Goal: Transaction & Acquisition: Purchase product/service

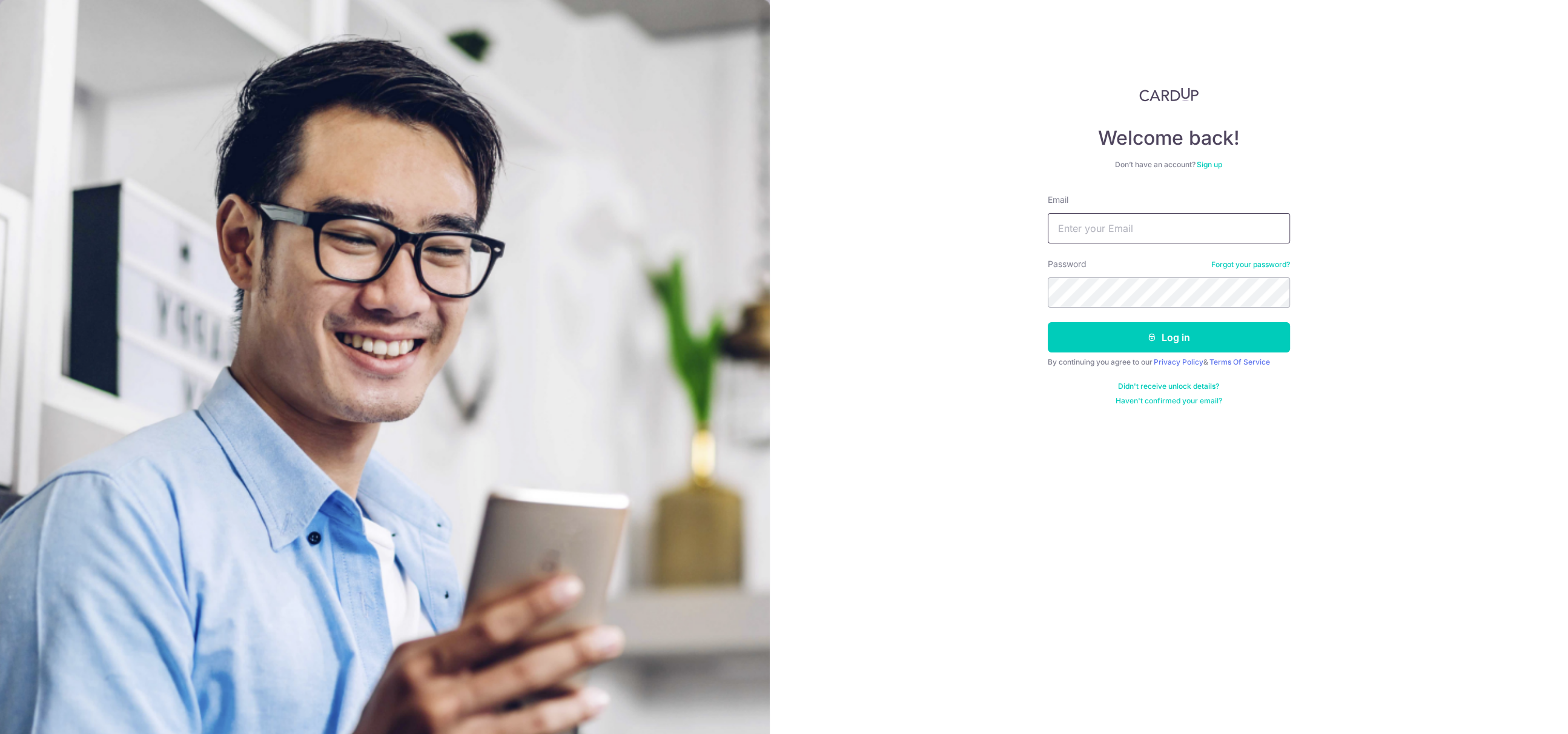
click at [1139, 219] on input "Email" at bounding box center [1168, 228] width 243 height 30
drag, startPoint x: 1182, startPoint y: 230, endPoint x: 1193, endPoint y: 229, distance: 11.0
click at [1182, 231] on input "chiasy@toofdoctor.com.sg" at bounding box center [1168, 228] width 243 height 30
drag, startPoint x: 1136, startPoint y: 223, endPoint x: 836, endPoint y: 206, distance: 300.5
click at [836, 206] on div "Welcome back! Don’t have an account? Sign up Email chiasy@toofdoctor.com.sg Pas…" at bounding box center [1168, 367] width 799 height 734
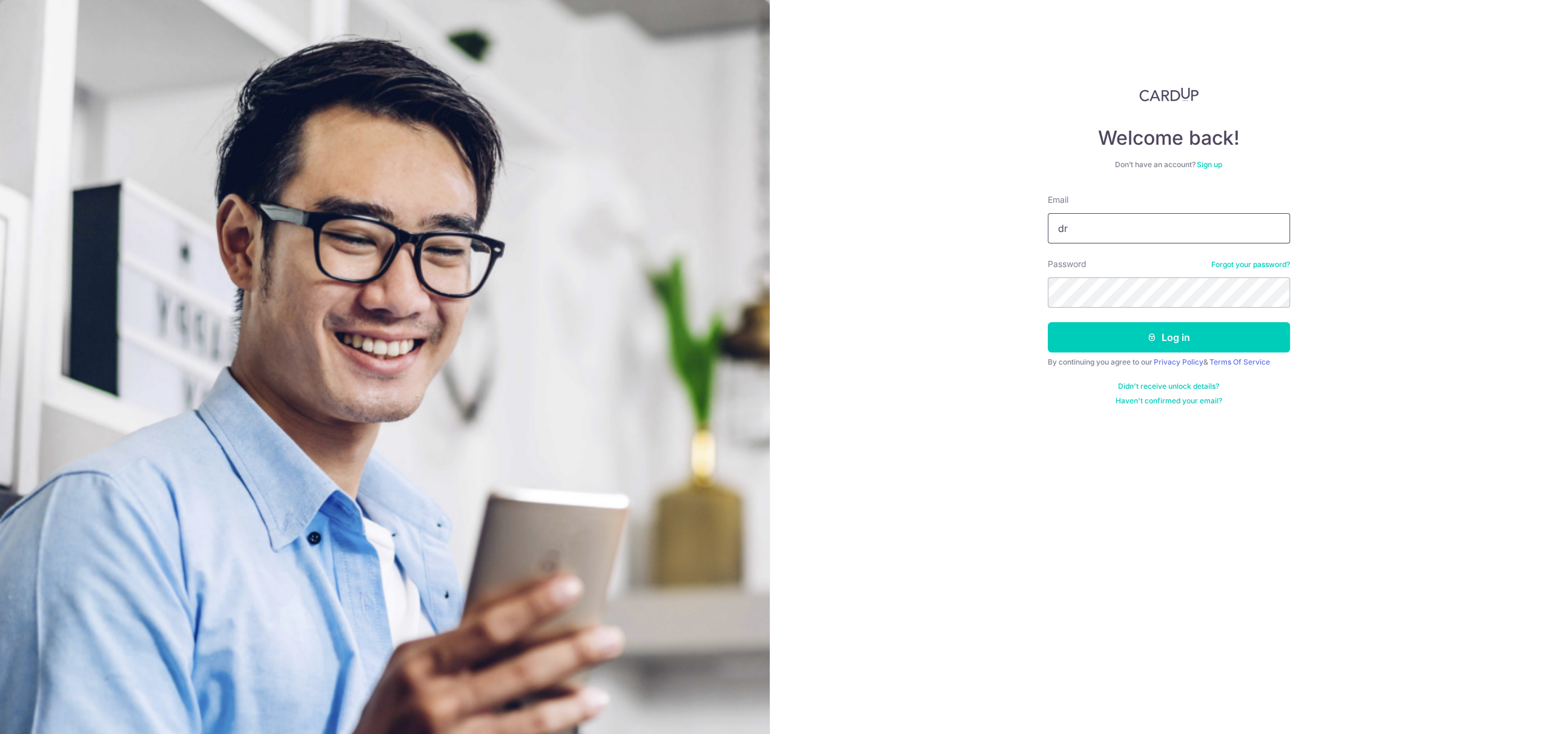
type input "dr.choy@toofdoctor.com.sg"
click at [1047, 322] on button "Log in" at bounding box center [1168, 337] width 243 height 30
click at [1081, 332] on button "Log in" at bounding box center [1168, 337] width 243 height 30
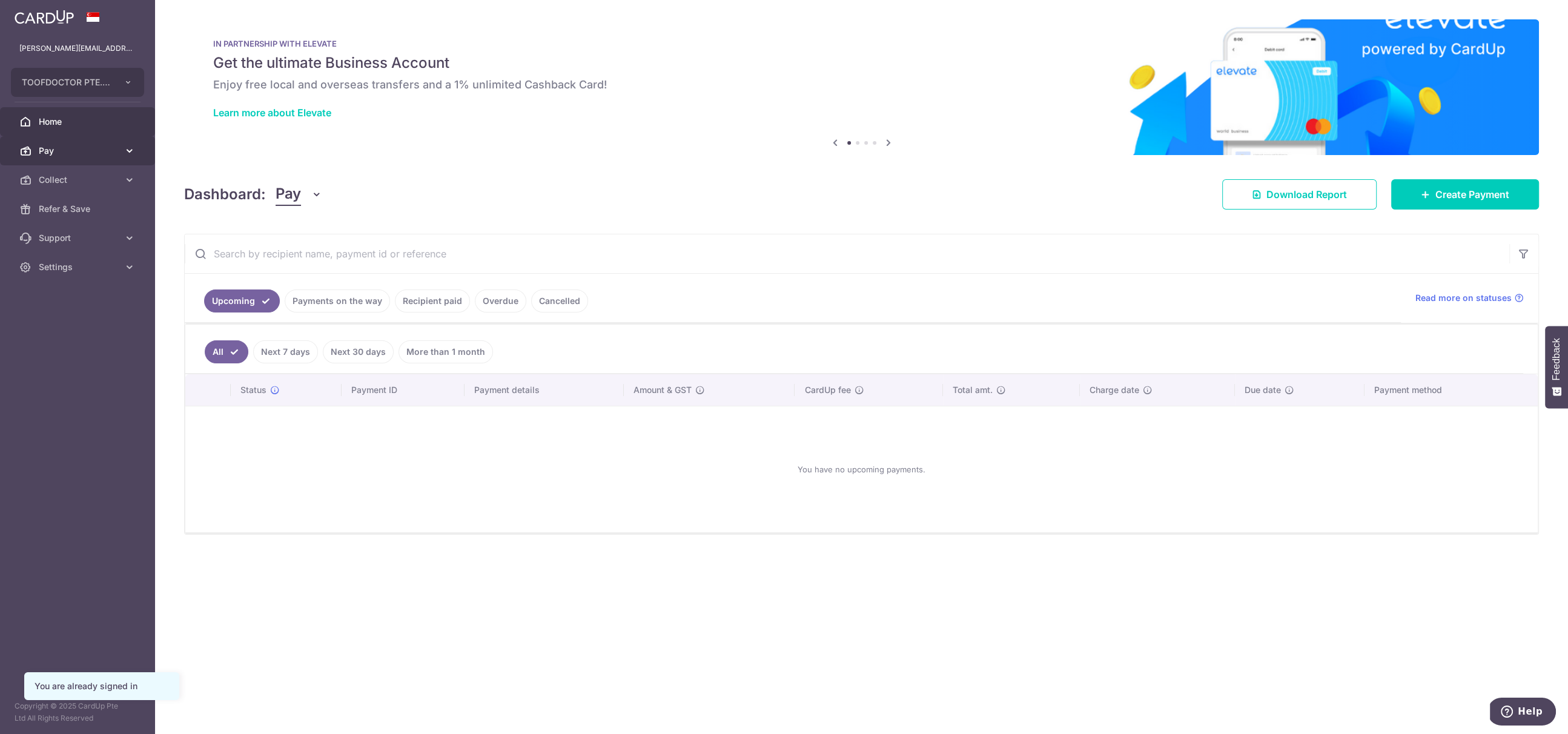
click at [52, 151] on span "Pay" at bounding box center [79, 151] width 80 height 12
click at [66, 186] on link "Payments" at bounding box center [78, 179] width 155 height 29
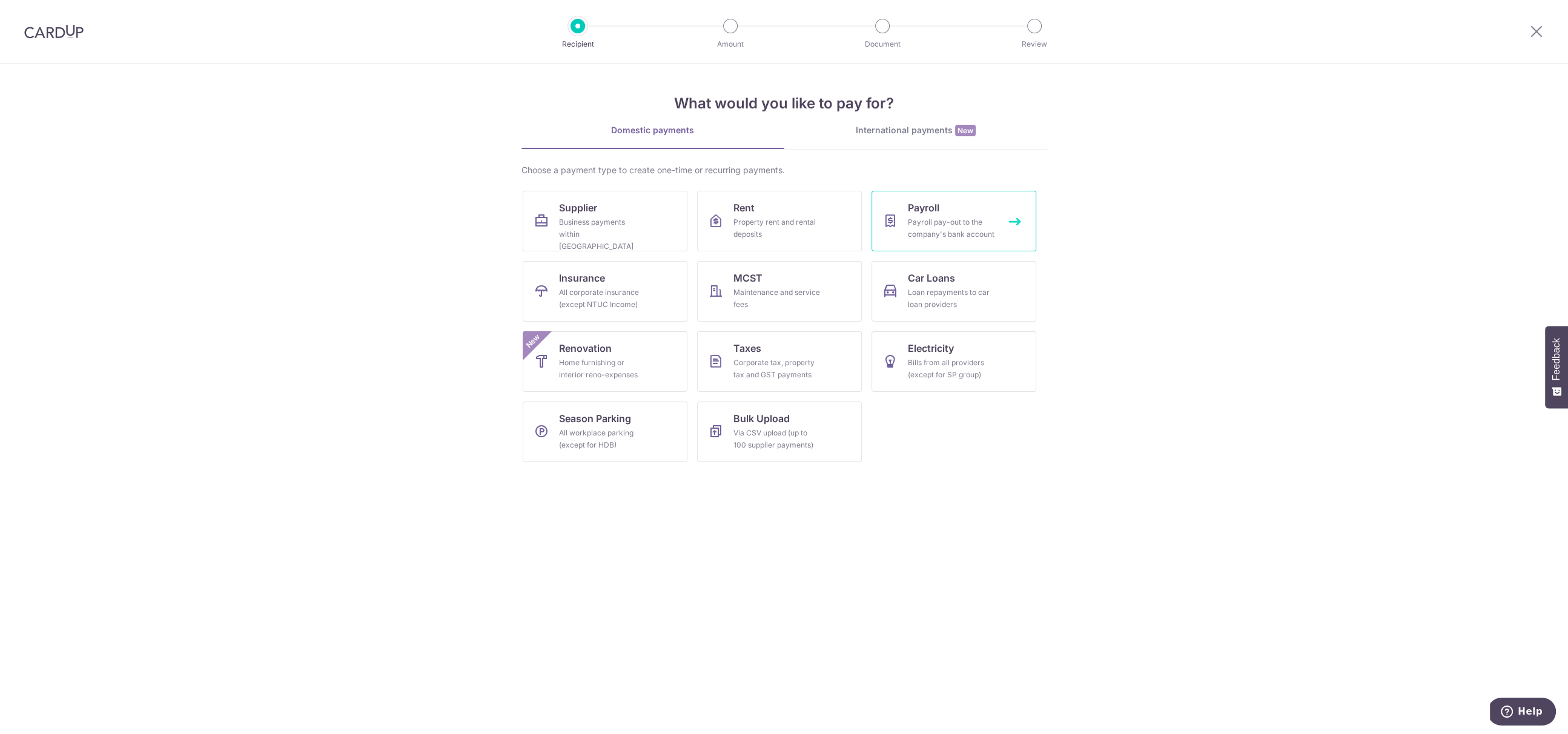
click at [931, 234] on div "Payroll pay-out to the company's bank account" at bounding box center [951, 228] width 87 height 24
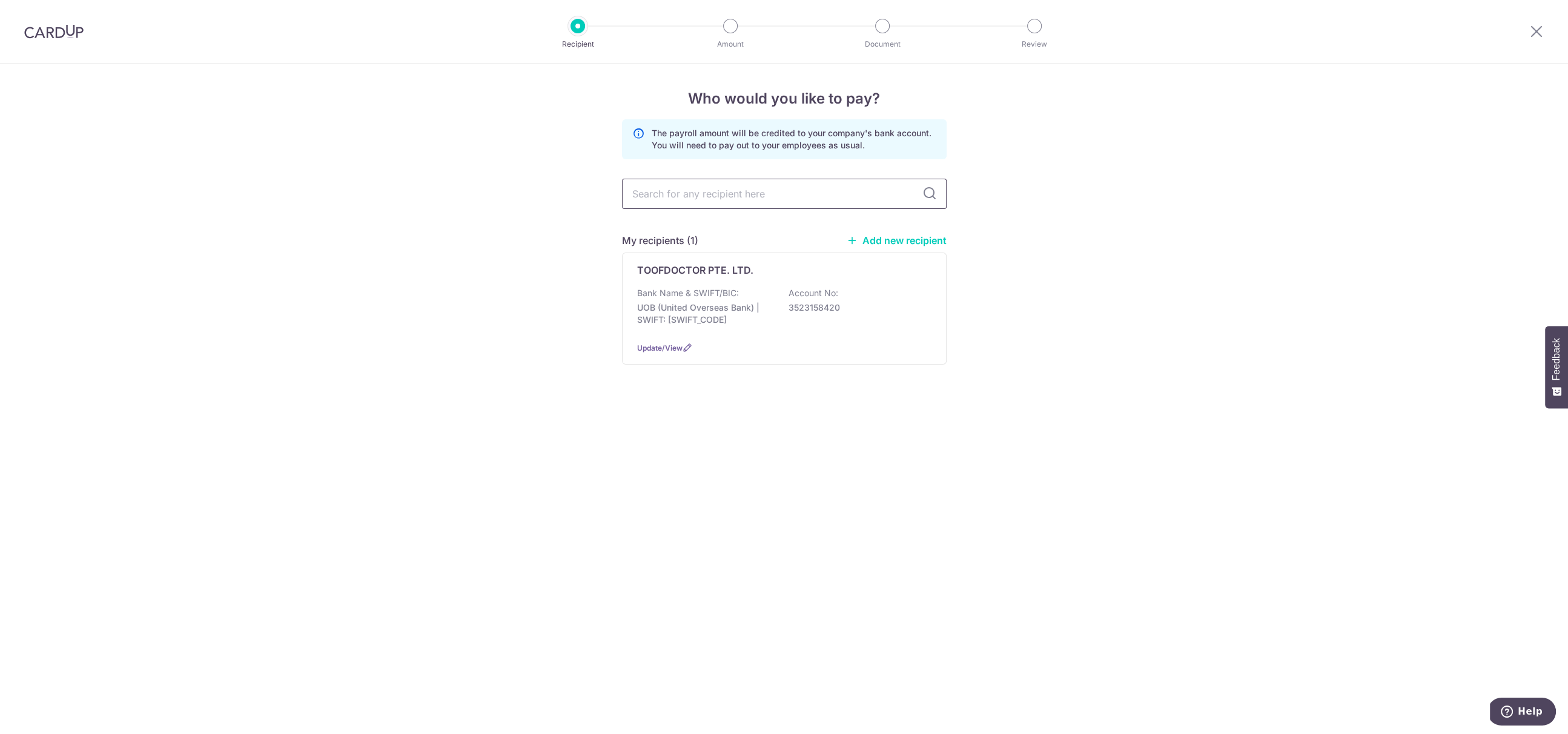
click at [816, 196] on input "text" at bounding box center [784, 193] width 325 height 30
click at [1161, 350] on div "Who would you like to pay? The payroll amount will be credited to your company'…" at bounding box center [784, 399] width 1568 height 670
click at [813, 270] on div "TOOFDOCTOR PTE. LTD." at bounding box center [776, 270] width 280 height 14
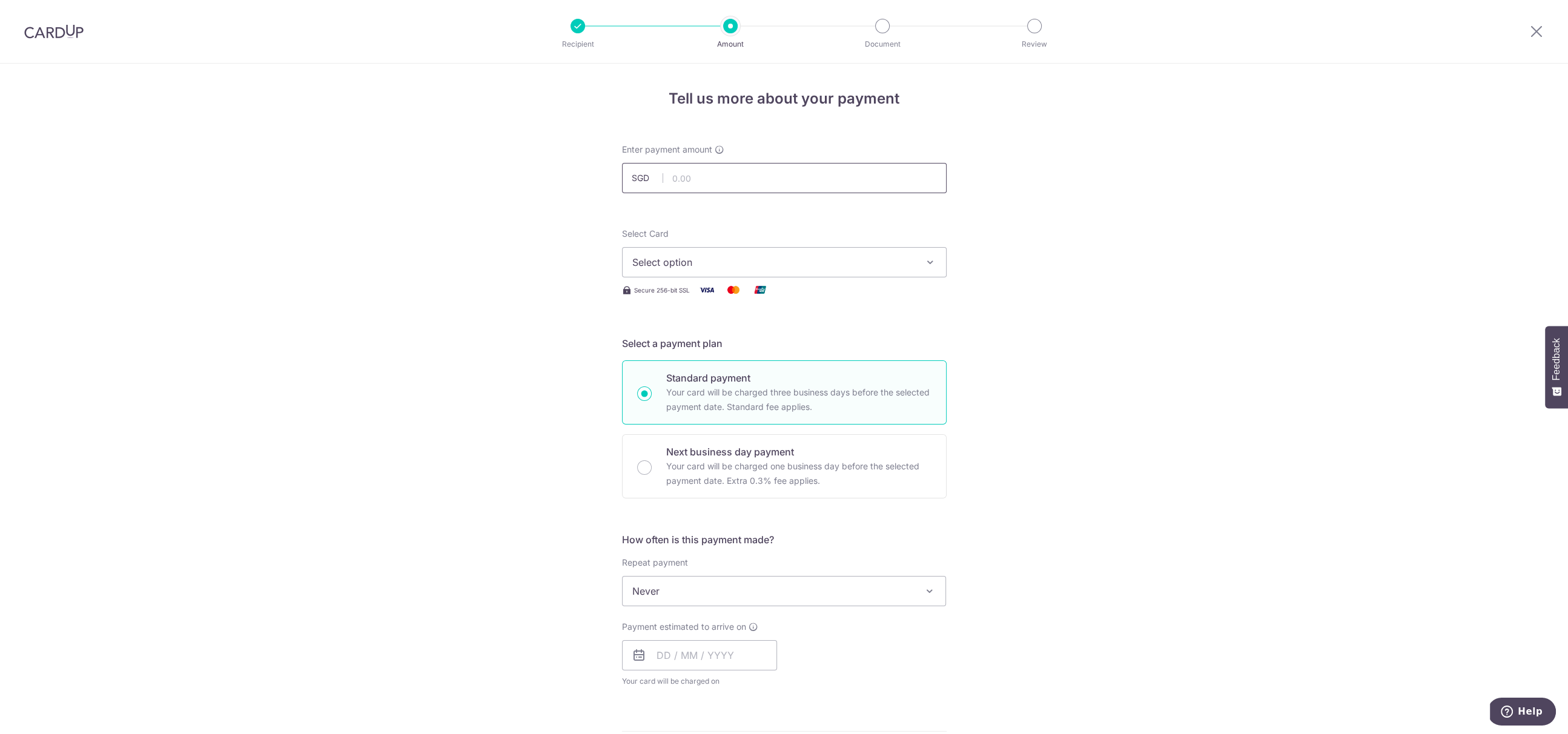
click at [751, 181] on input "text" at bounding box center [784, 178] width 325 height 30
type input "186,235.20"
click at [783, 261] on span "Select option" at bounding box center [774, 262] width 282 height 14
click at [719, 354] on span "**** 0704" at bounding box center [784, 348] width 304 height 14
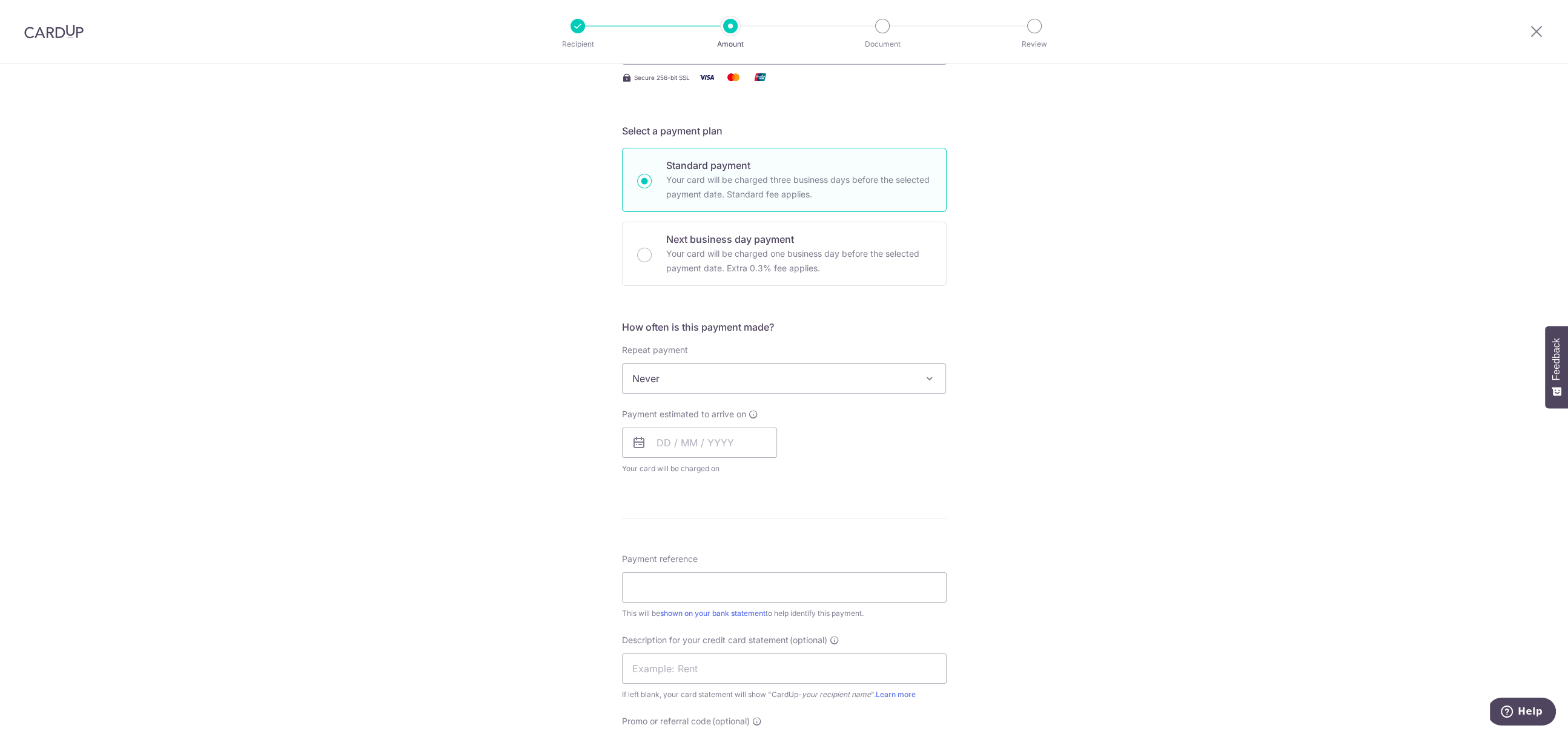
scroll to position [232, 0]
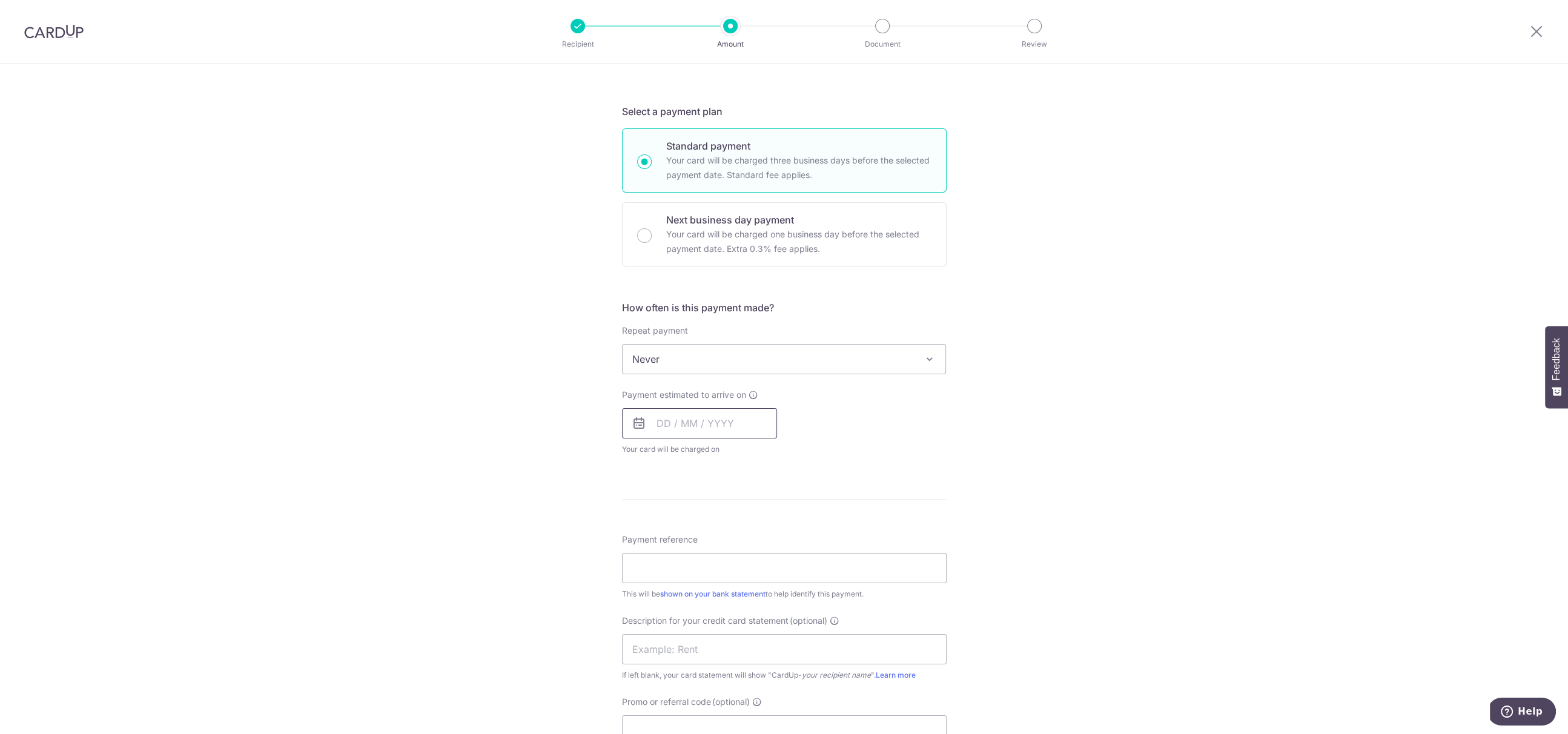
click at [692, 428] on input "text" at bounding box center [700, 423] width 155 height 30
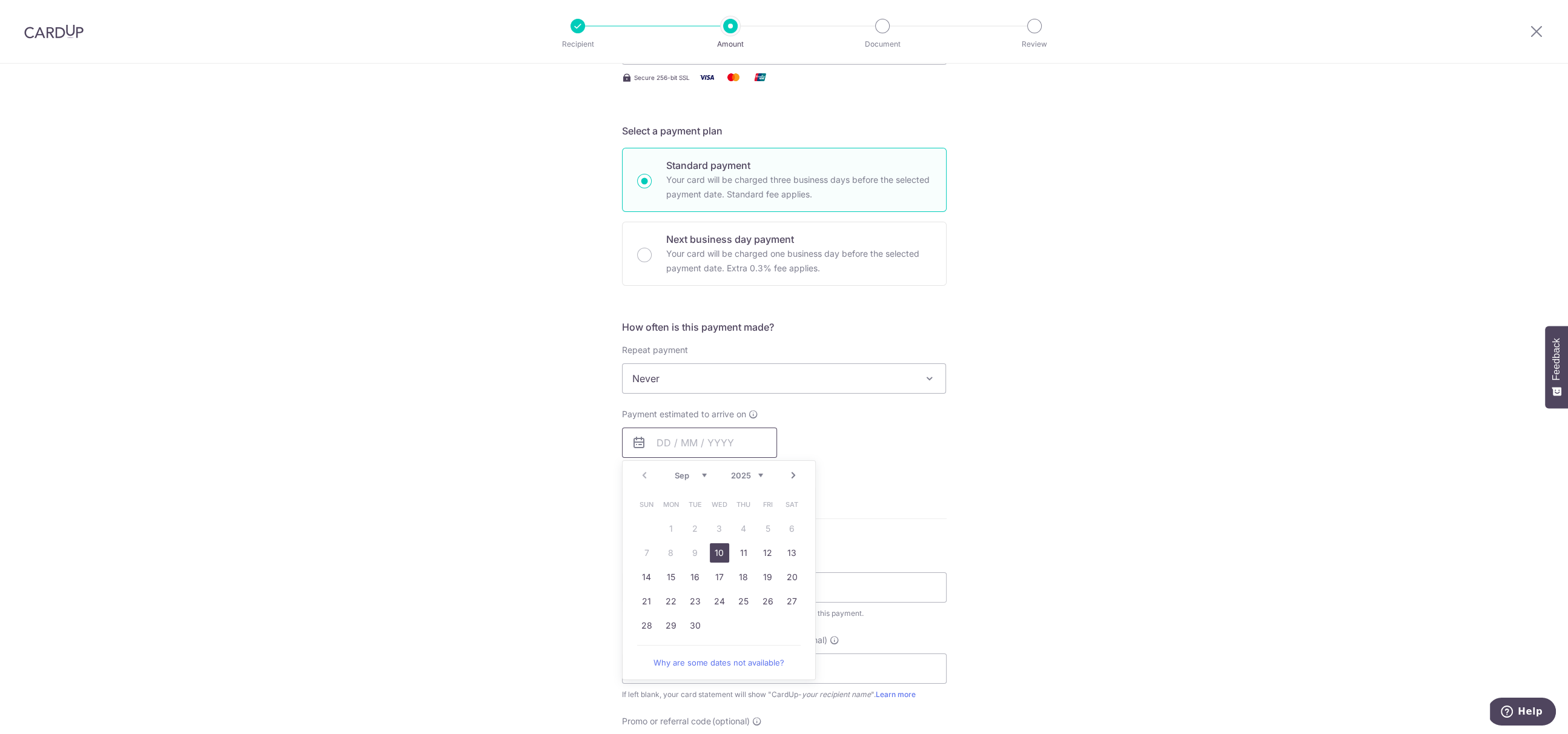
scroll to position [207, 0]
click at [719, 554] on link "10" at bounding box center [719, 558] width 19 height 19
type input "[DATE]"
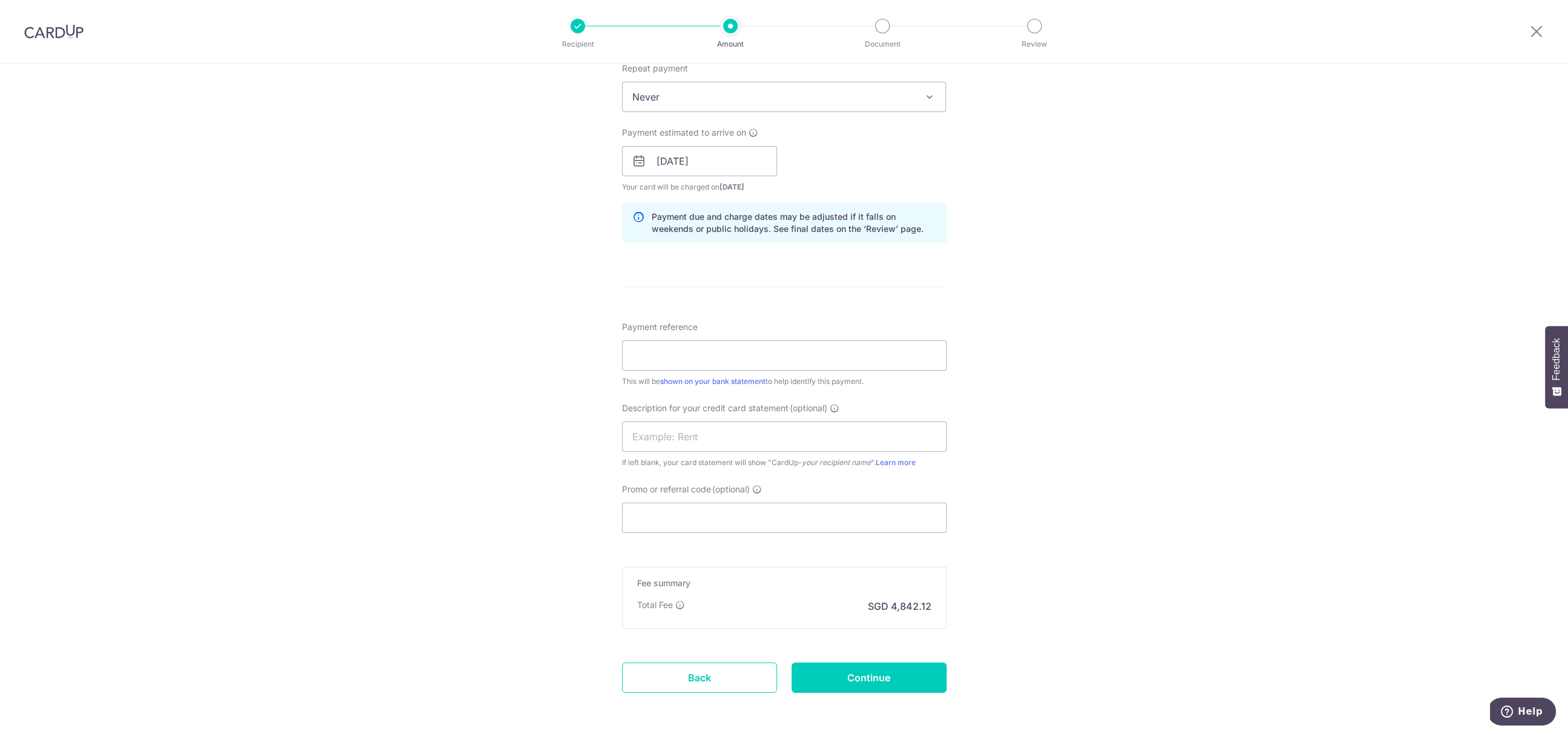
scroll to position [516, 0]
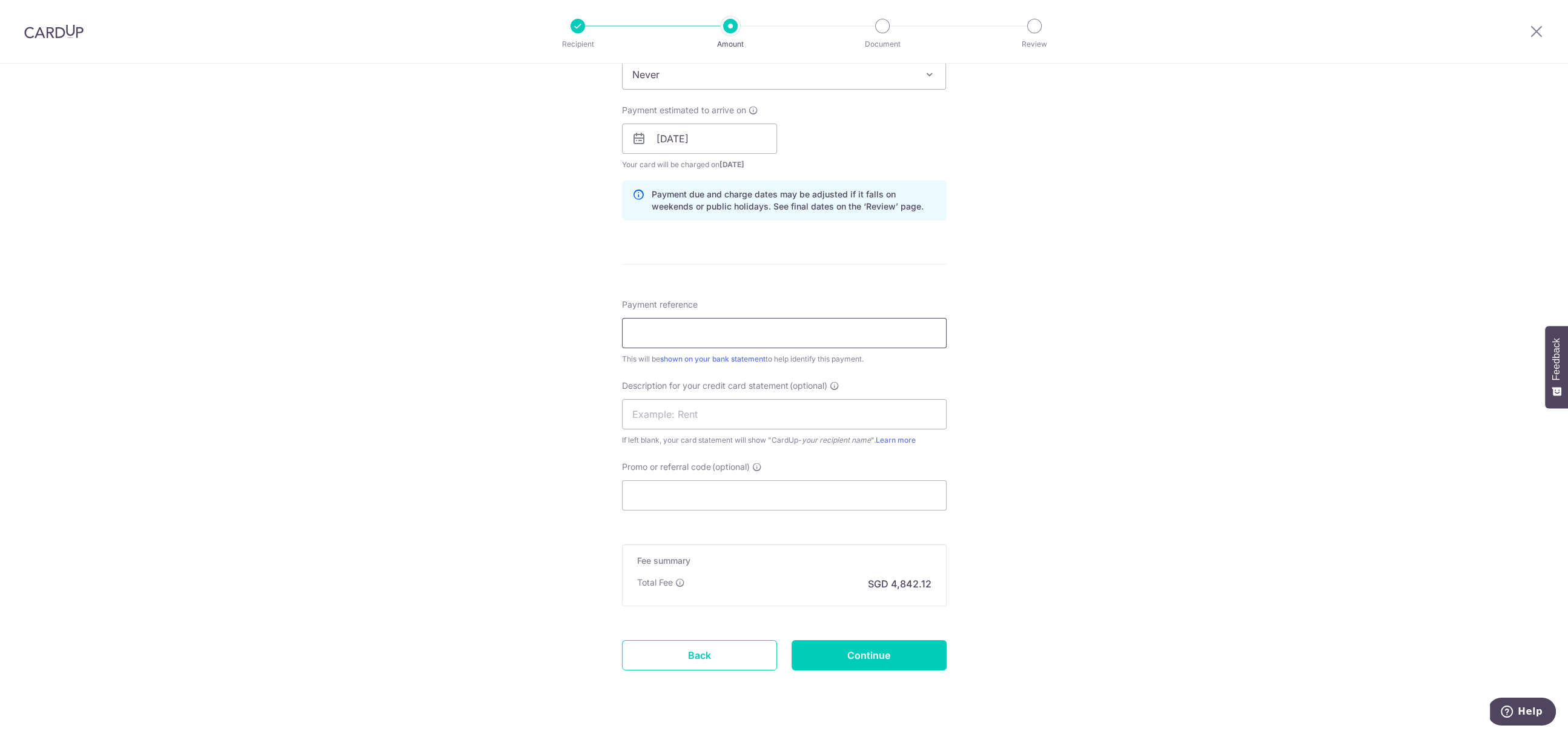
click at [717, 336] on input "Payment reference" at bounding box center [784, 333] width 325 height 30
click at [690, 333] on input "TP Payroll April 25" at bounding box center [784, 333] width 325 height 30
click at [690, 335] on input "TP Payroll April 25" at bounding box center [784, 333] width 325 height 30
type input "TP Payroll July 25"
click at [781, 426] on input "text" at bounding box center [784, 414] width 325 height 30
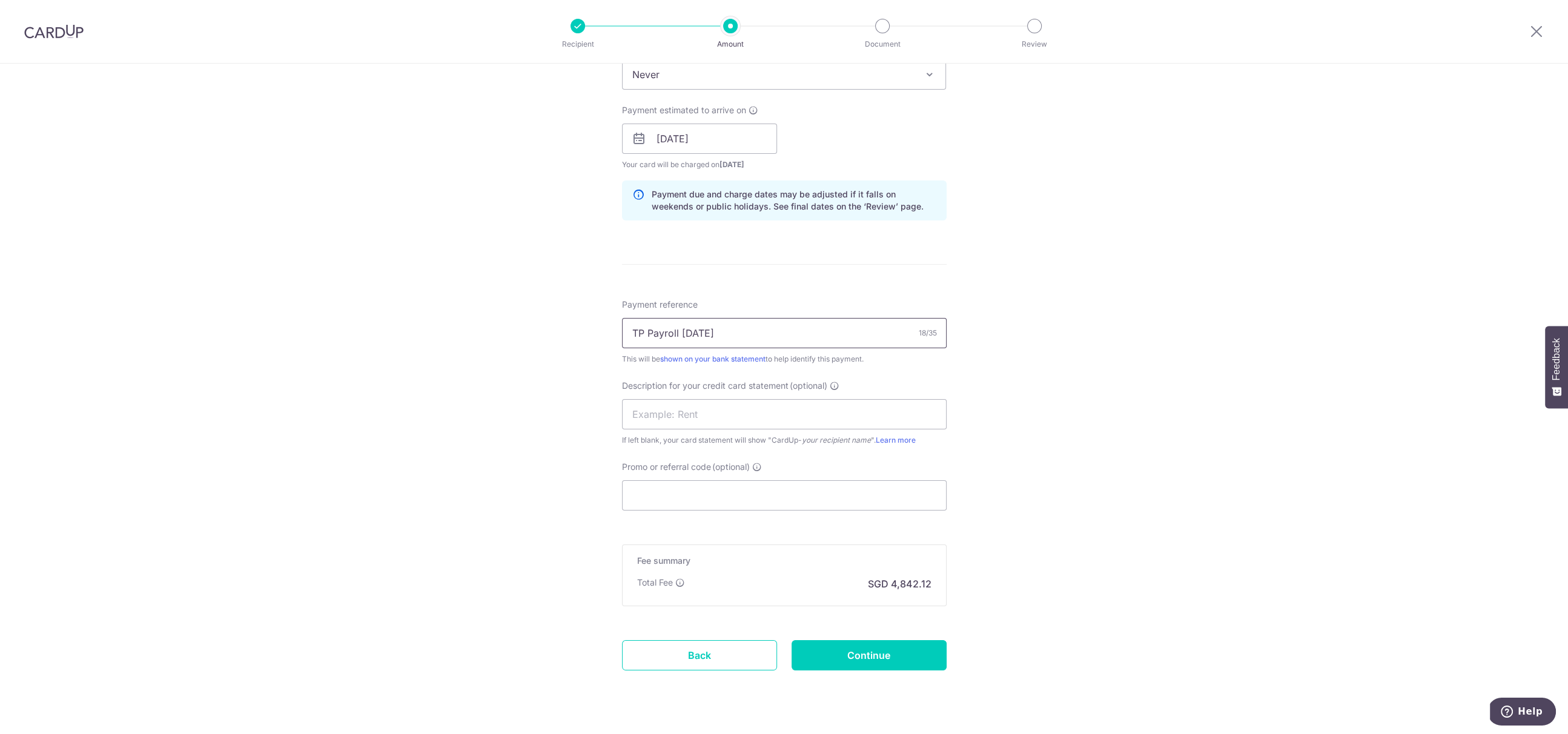
click at [687, 325] on input "TP Payroll July 25" at bounding box center [784, 333] width 325 height 30
click at [708, 407] on input "text" at bounding box center [784, 414] width 325 height 30
click at [677, 413] on input "TP Payroll July" at bounding box center [784, 414] width 325 height 30
type input "TP Payroll"
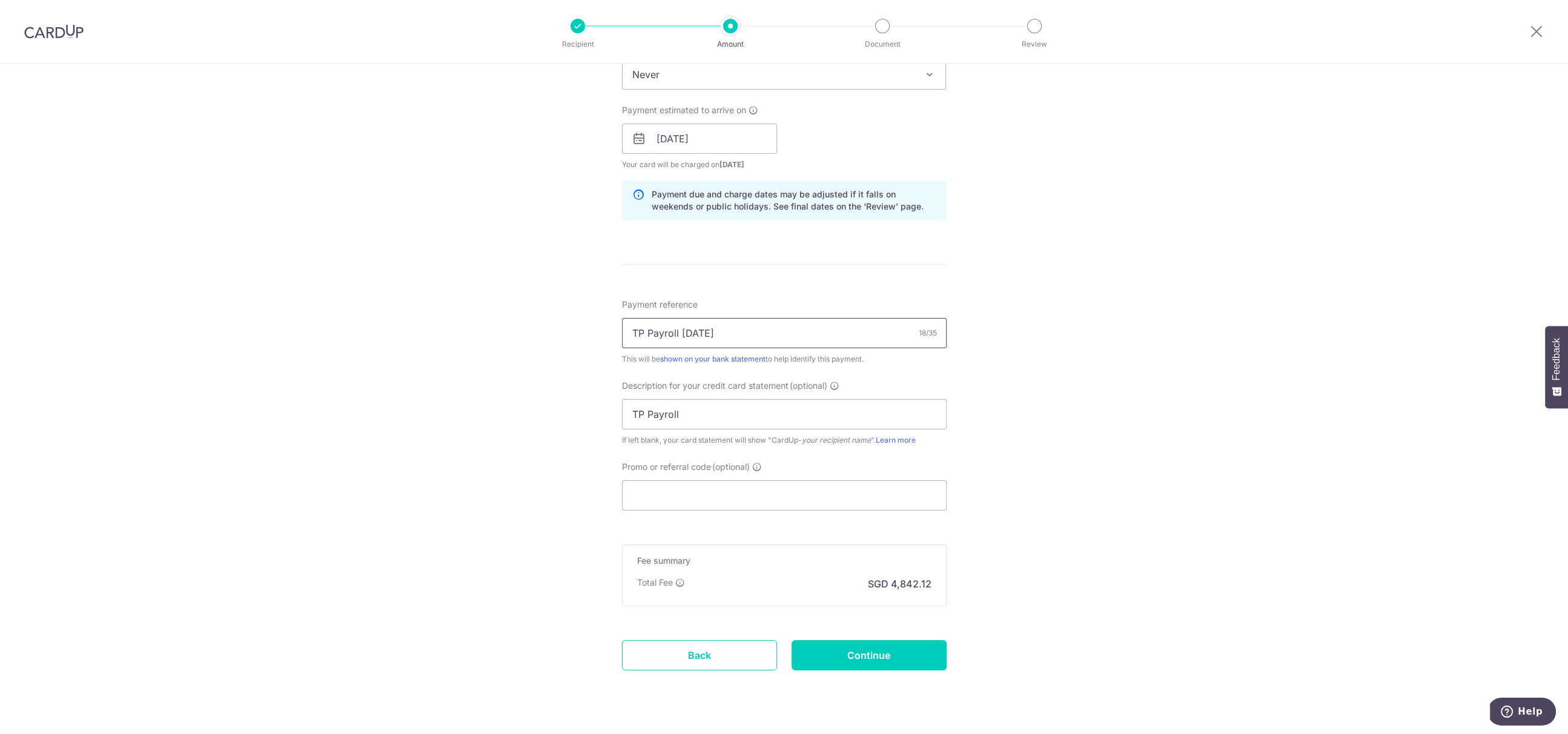
click at [692, 327] on input "TP Payroll July 25" at bounding box center [784, 333] width 325 height 30
drag, startPoint x: 692, startPoint y: 331, endPoint x: 684, endPoint y: 331, distance: 8.0
click at [684, 331] on input "TP Payroll 25" at bounding box center [784, 333] width 325 height 30
type input "TP Payroll"
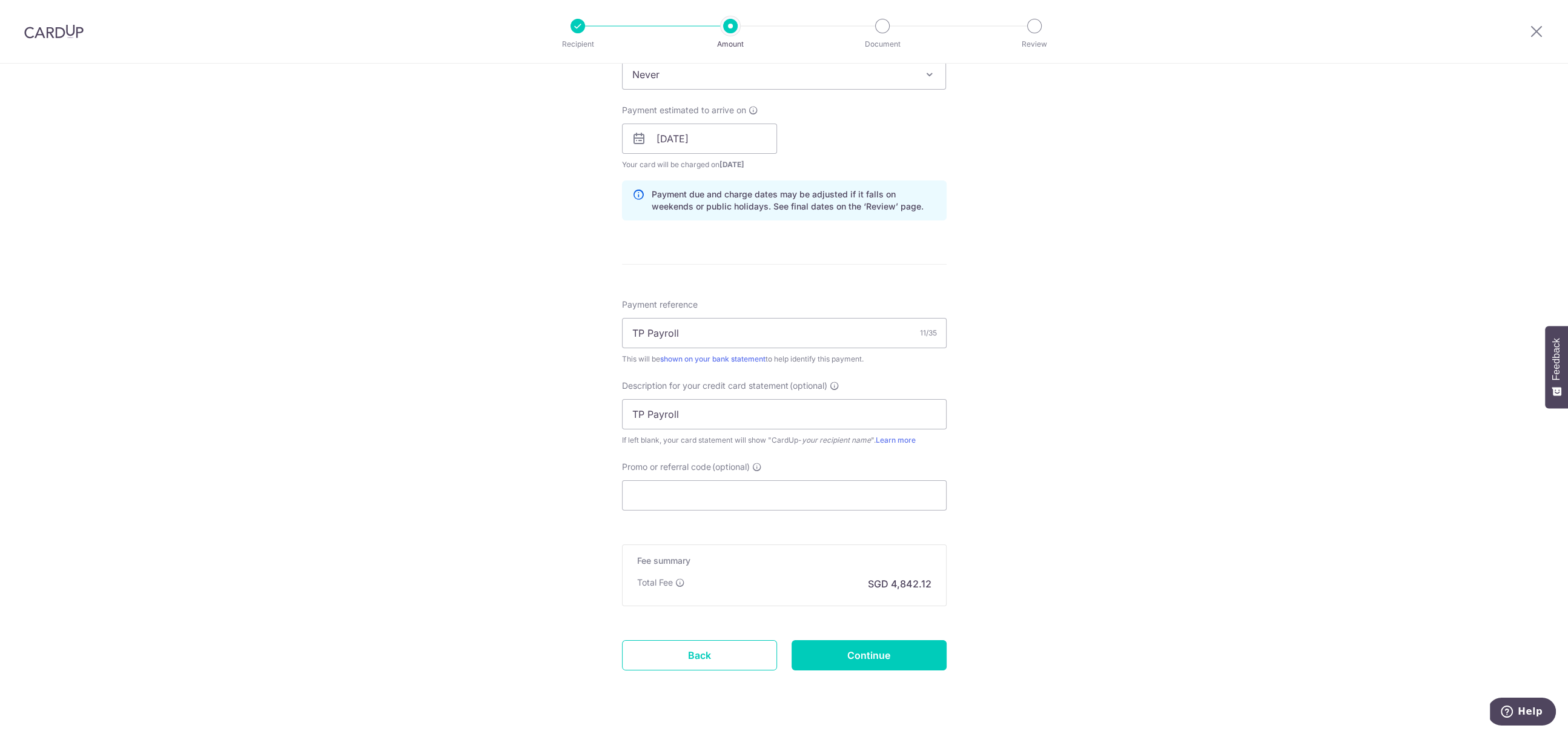
click at [1184, 424] on div "Tell us more about your payment Enter payment amount SGD 186,235.20 186235.20 S…" at bounding box center [784, 154] width 1568 height 1214
click at [827, 502] on input "Promo or referral code (optional)" at bounding box center [784, 495] width 325 height 30
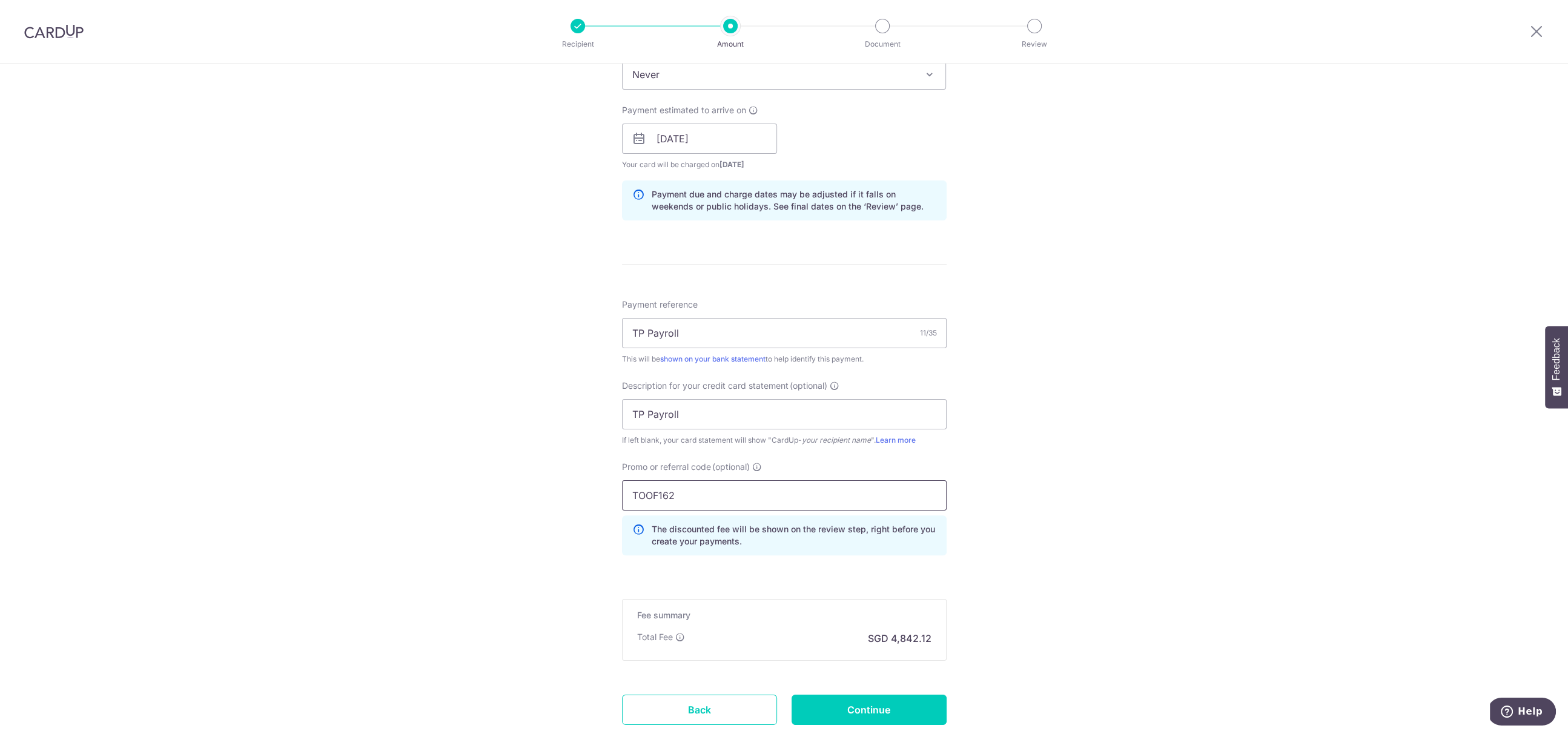
type input "TOOF162"
click at [1212, 511] on div "Tell us more about your payment Enter payment amount SGD 186,235.20 186235.20 S…" at bounding box center [784, 182] width 1568 height 1269
click at [909, 711] on input "Continue" at bounding box center [869, 709] width 155 height 30
type input "Create Schedule"
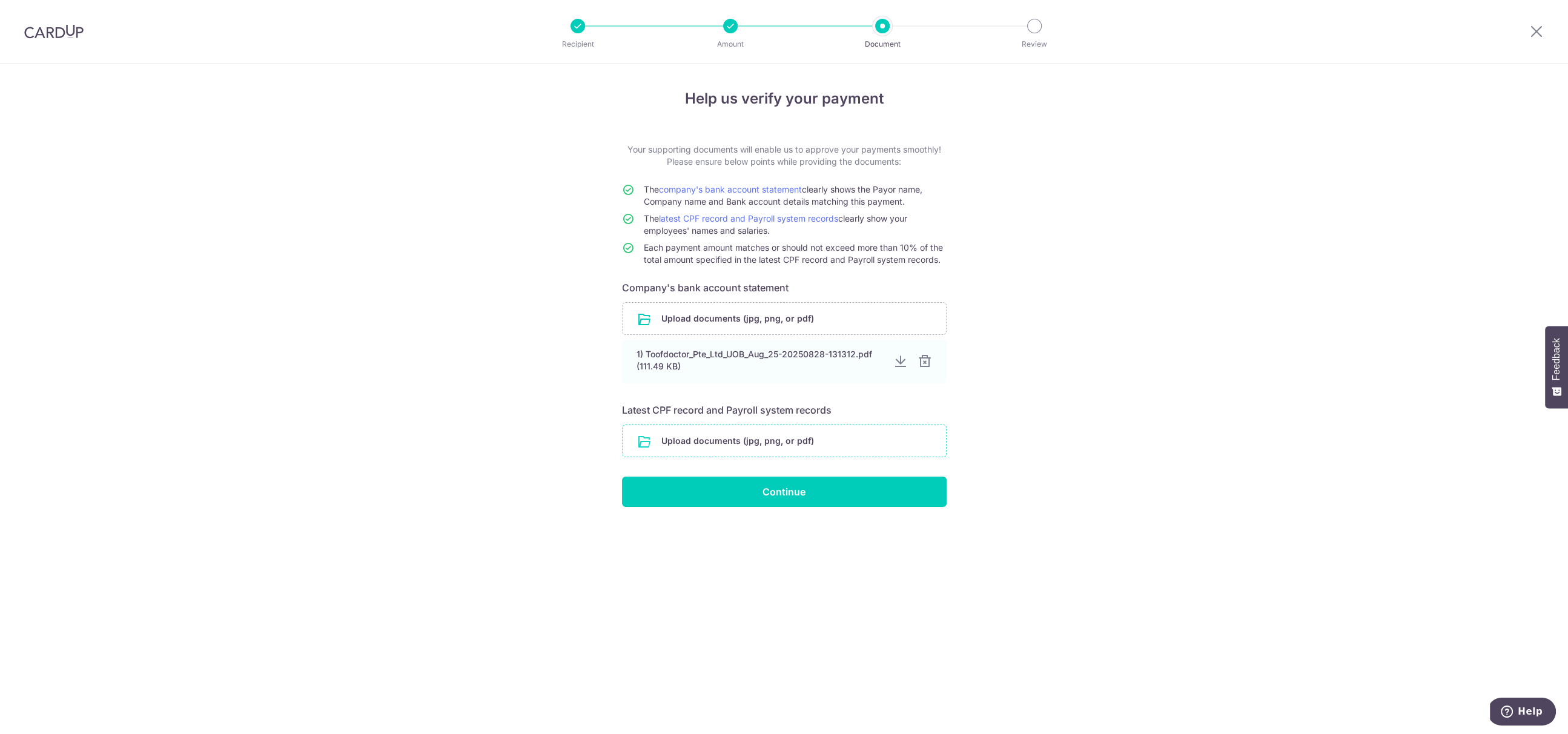
click at [746, 441] on input "file" at bounding box center [784, 441] width 324 height 32
click at [742, 425] on input "file" at bounding box center [784, 441] width 324 height 32
click at [752, 435] on input "file" at bounding box center [784, 441] width 324 height 32
click at [771, 438] on input "file" at bounding box center [784, 441] width 324 height 32
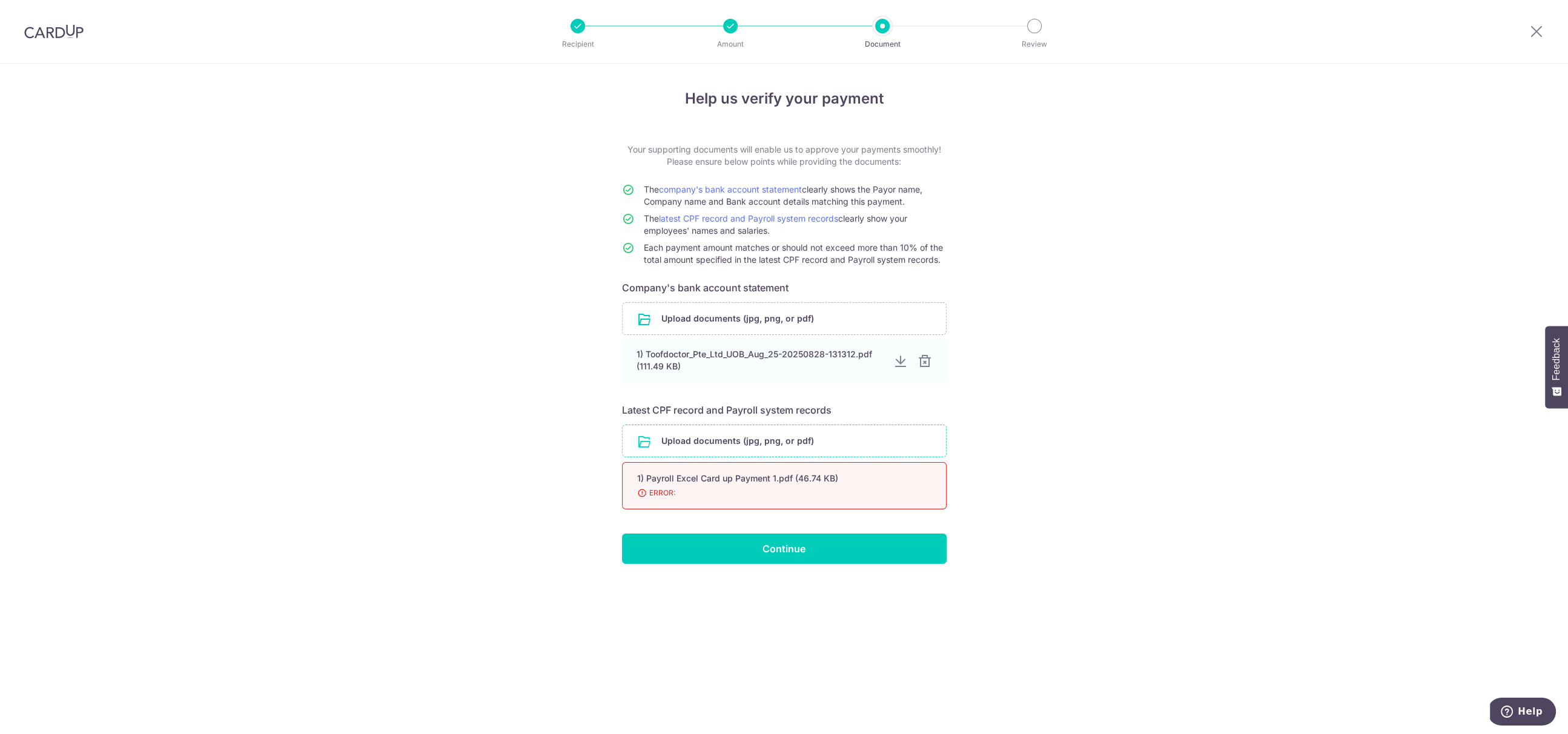
click at [862, 472] on div "1) Payroll Excel Card up Payment 1.pdf (46.74 KB)" at bounding box center [769, 478] width 266 height 12
click at [48, 29] on img at bounding box center [53, 31] width 59 height 14
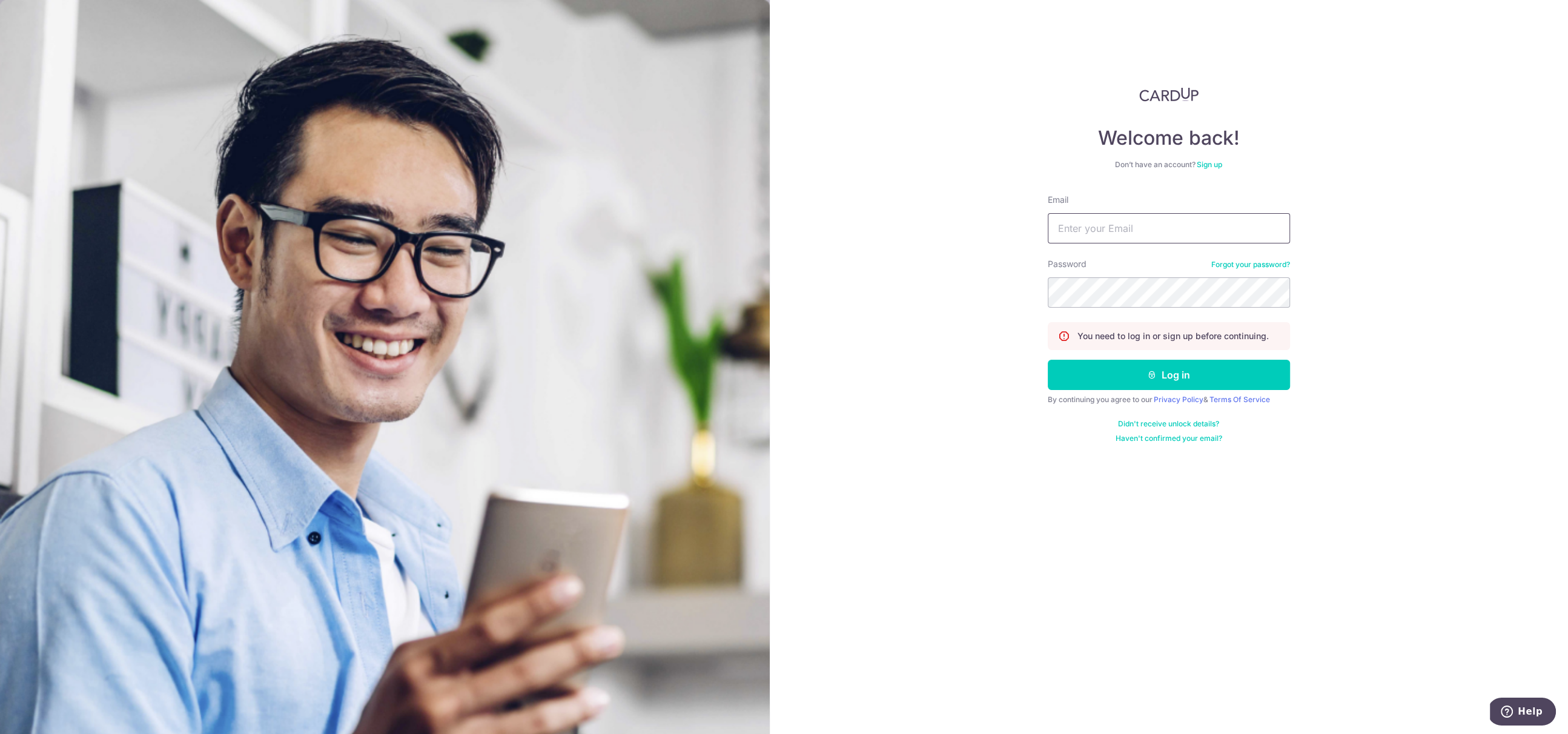
click at [1142, 228] on input "Email" at bounding box center [1168, 228] width 243 height 30
type input "dr.choy@toofdoctor.com.sg"
click at [1129, 365] on button "Log in" at bounding box center [1168, 375] width 243 height 30
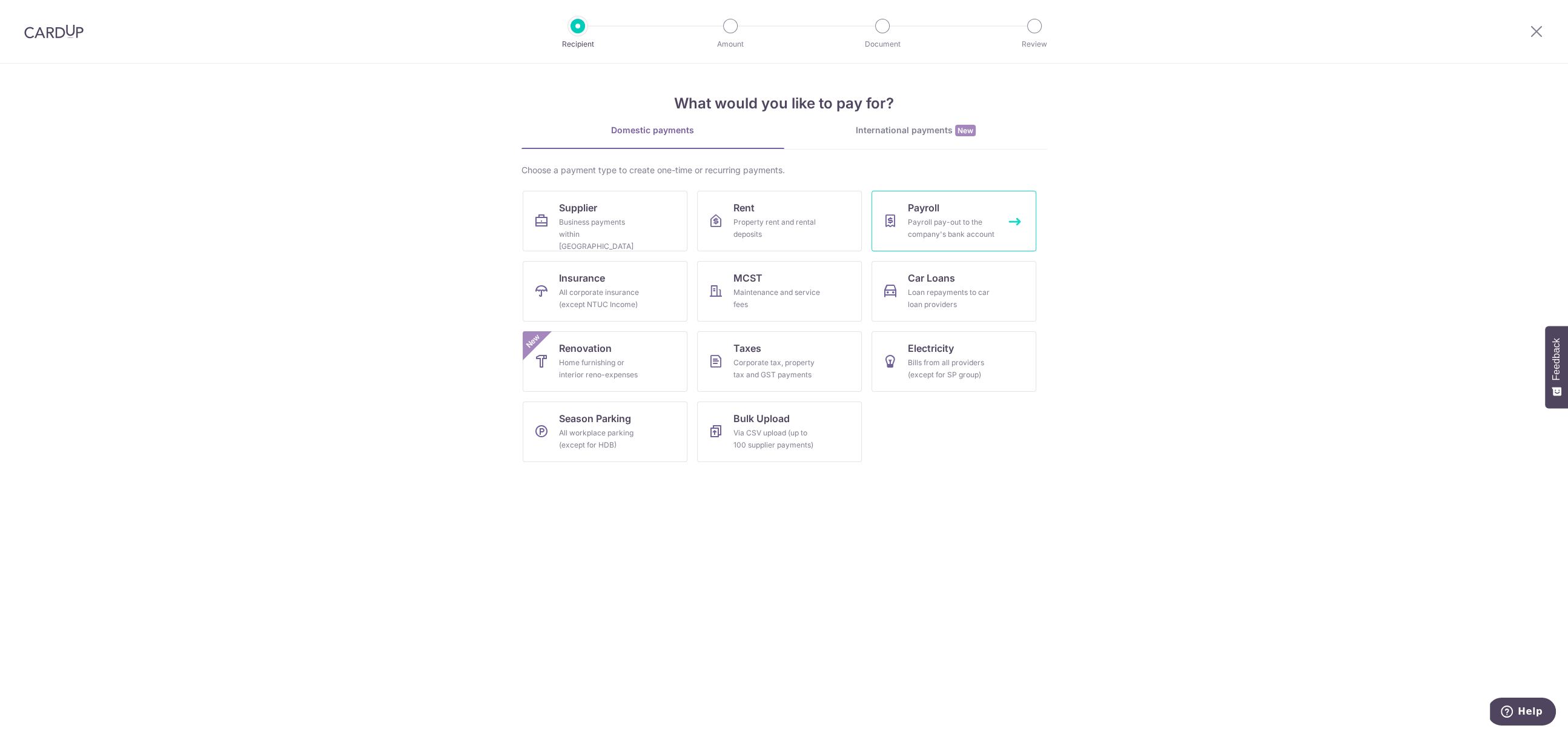
click at [895, 221] on icon at bounding box center [890, 221] width 14 height 14
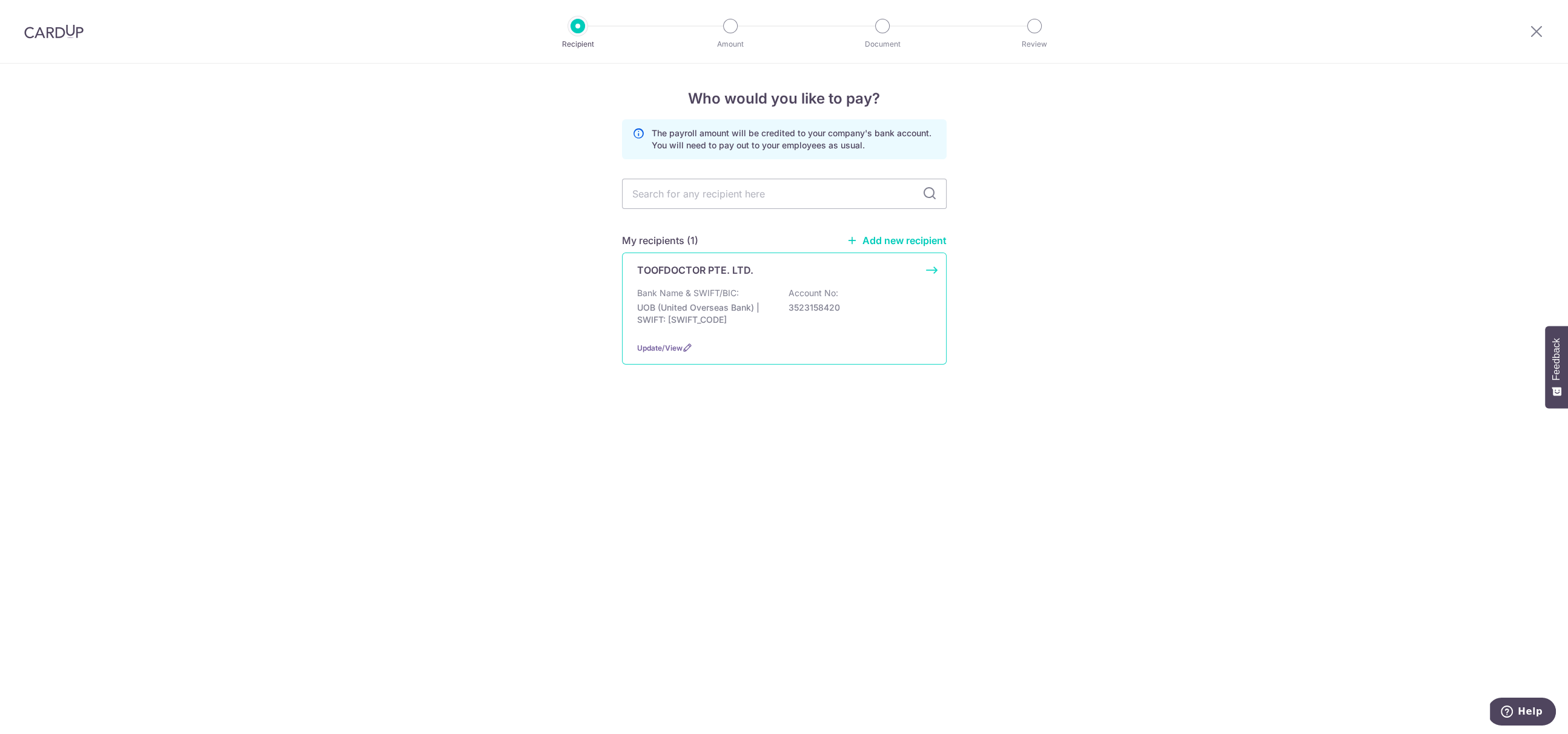
click at [739, 322] on p "UOB (United Overseas Bank) | SWIFT: [SWIFT_CODE]" at bounding box center [705, 313] width 136 height 24
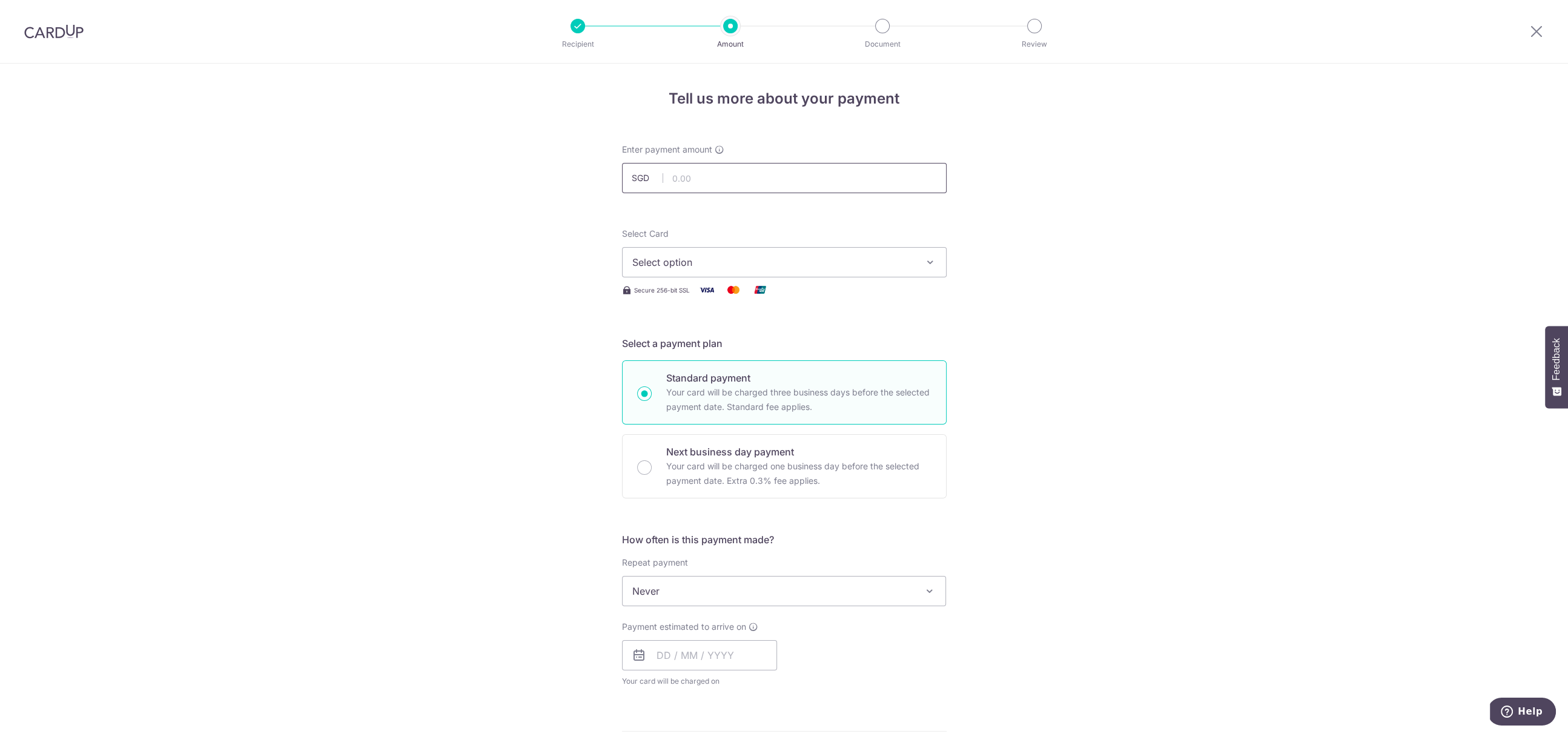
click at [745, 176] on input "text" at bounding box center [784, 178] width 325 height 30
type input "97,393.59"
click at [829, 274] on button "Select option" at bounding box center [784, 262] width 325 height 30
click at [698, 358] on link "**** 0704" at bounding box center [784, 348] width 324 height 29
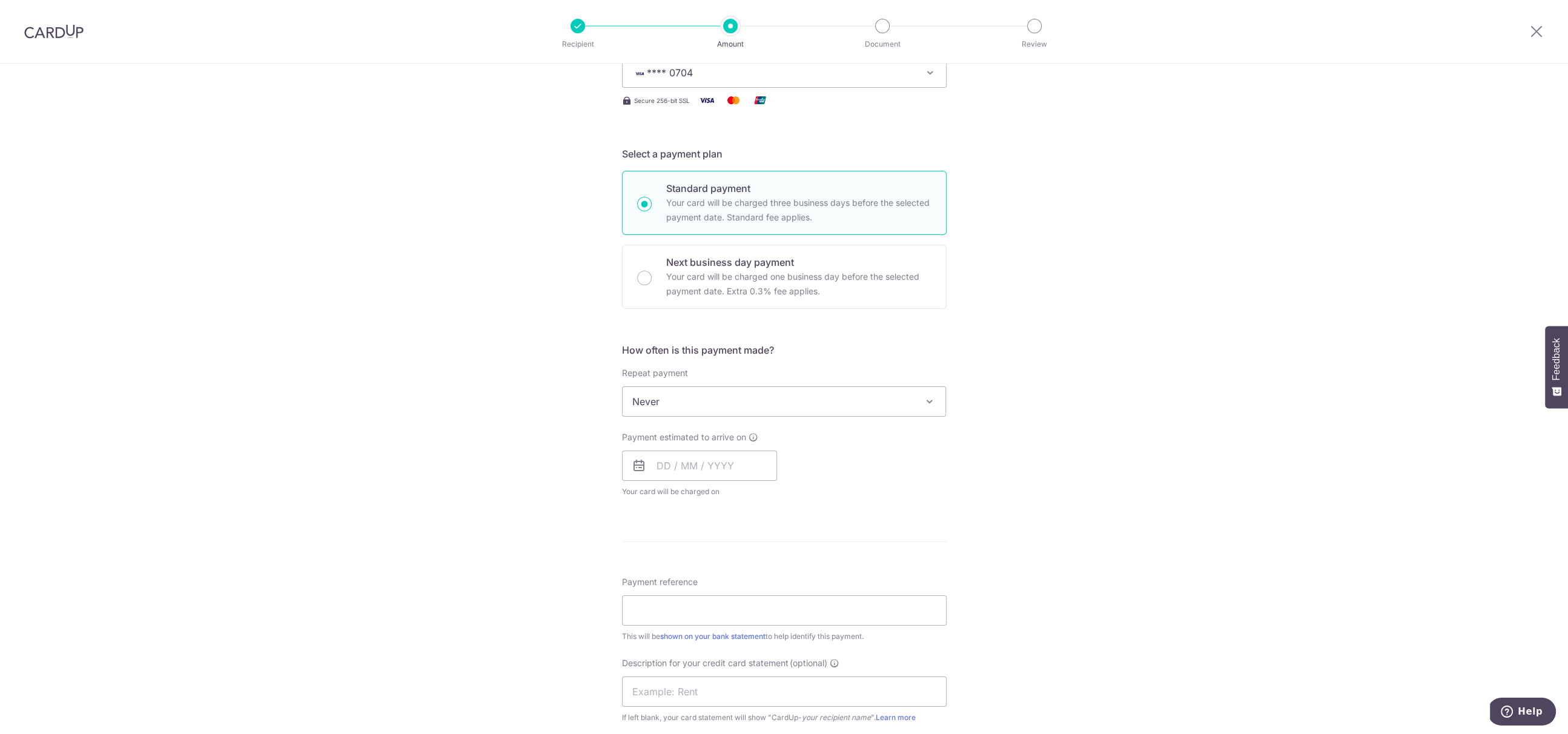
scroll to position [202, 0]
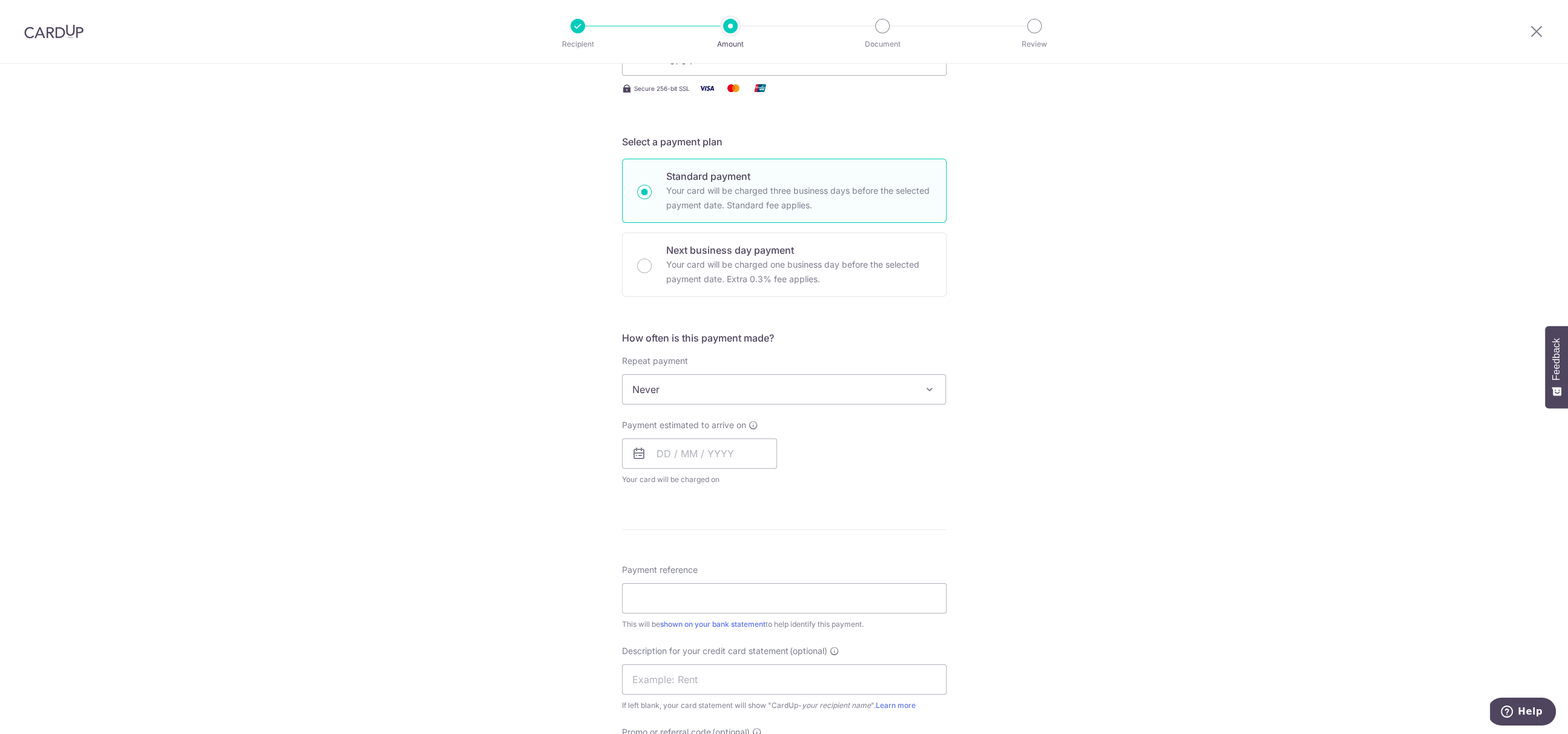
click at [714, 386] on span "Never" at bounding box center [784, 389] width 324 height 29
drag, startPoint x: 1046, startPoint y: 438, endPoint x: 777, endPoint y: 448, distance: 269.2
click at [1046, 438] on div "Tell us more about your payment Enter payment amount SGD 97,393.59 97393.59 Sel…" at bounding box center [784, 445] width 1568 height 1165
click at [761, 447] on input "text" at bounding box center [700, 453] width 155 height 30
click at [716, 554] on link "10" at bounding box center [719, 564] width 19 height 19
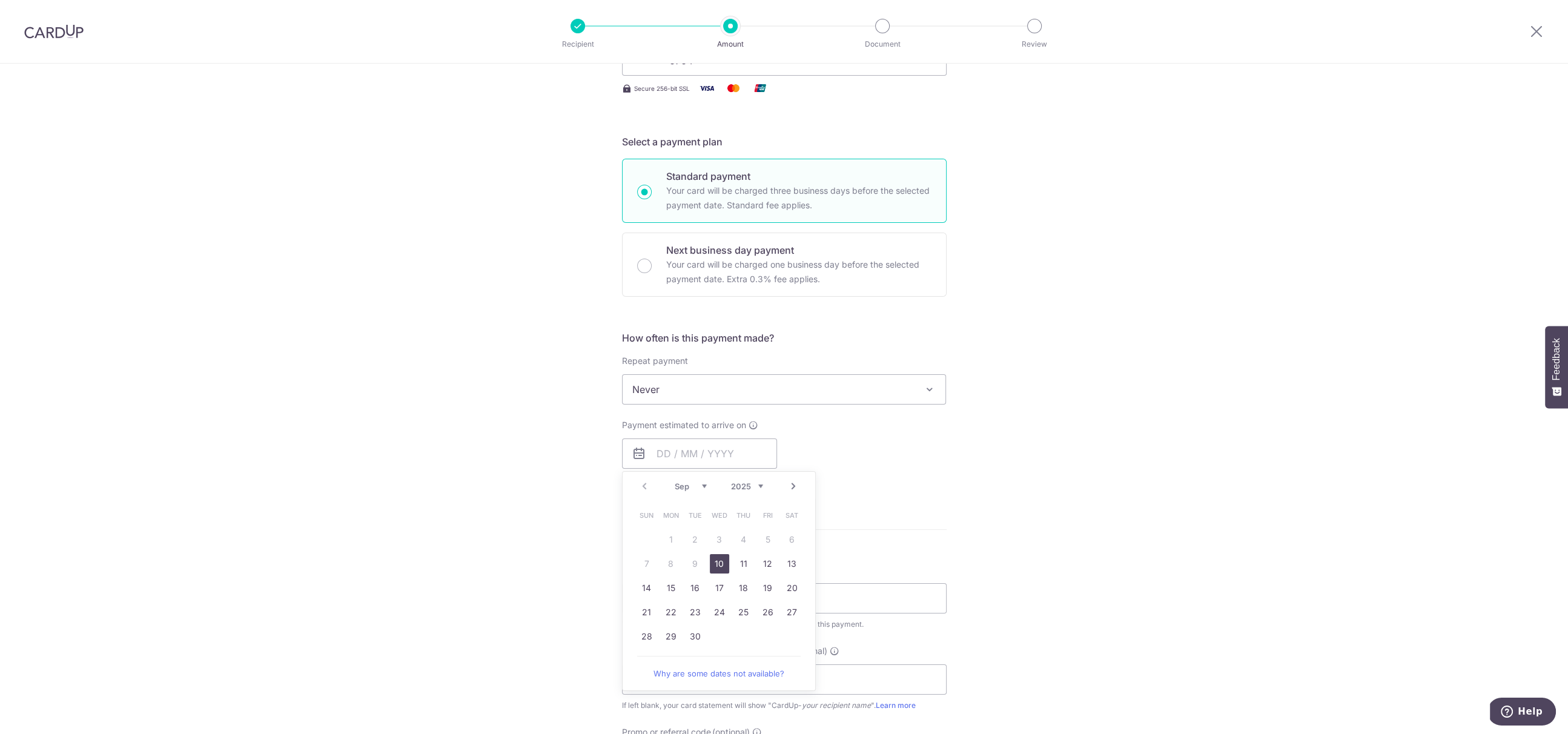
type input "[DATE]"
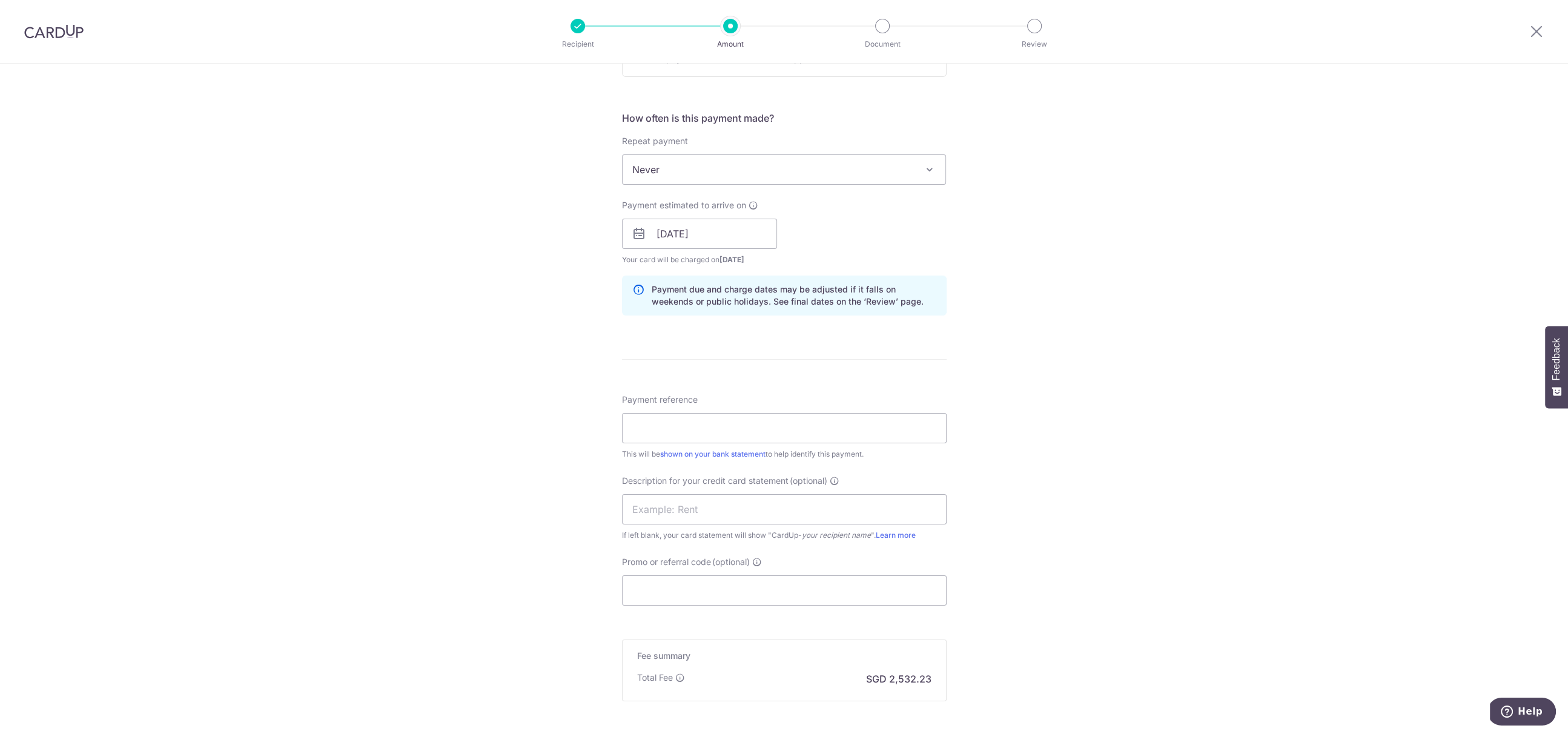
scroll to position [427, 0]
click at [753, 408] on input "Payment reference" at bounding box center [784, 423] width 325 height 30
click at [695, 422] on input "TP Payroll May 25" at bounding box center [784, 423] width 325 height 30
drag, startPoint x: 760, startPoint y: 422, endPoint x: 484, endPoint y: 407, distance: 276.4
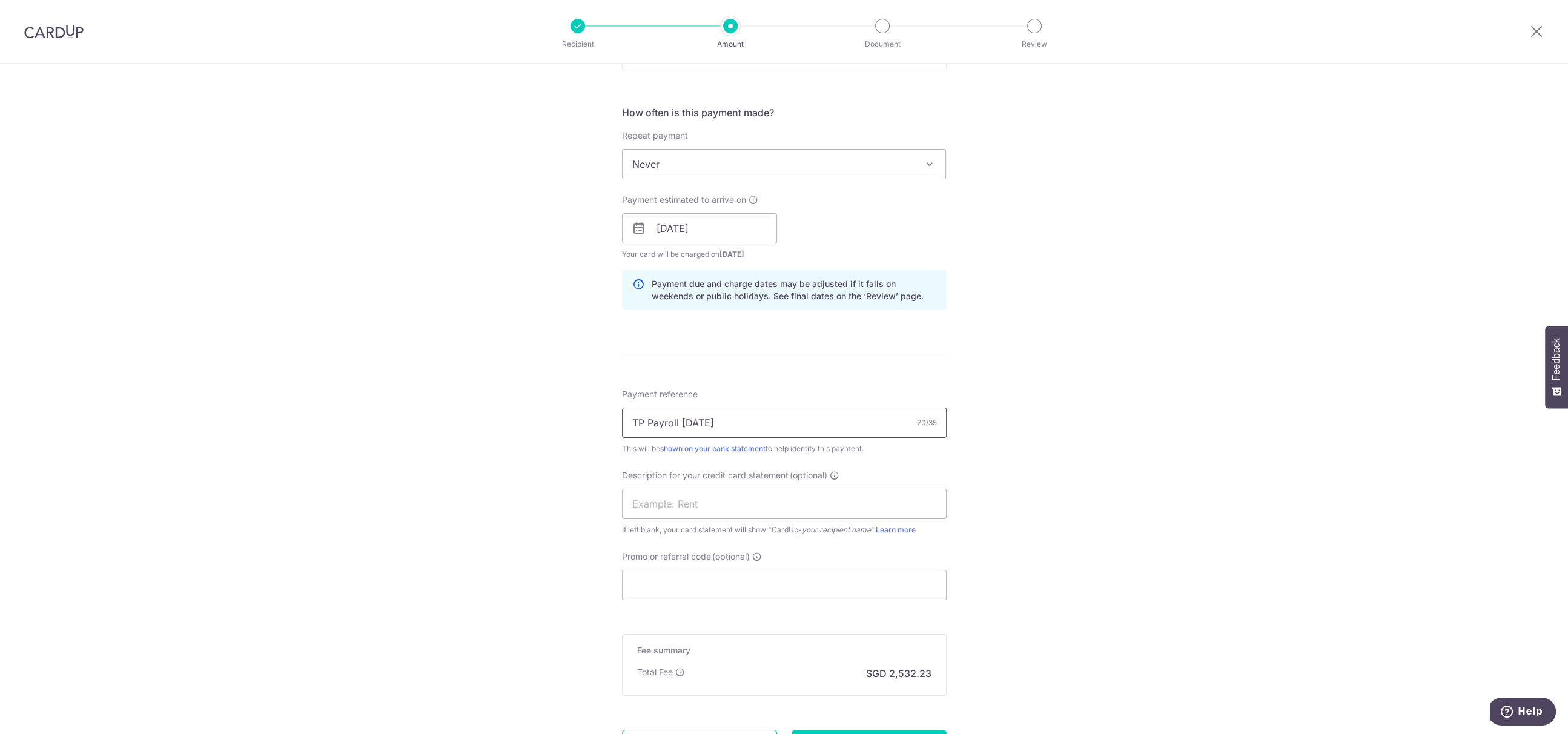
click at [484, 407] on div "Tell us more about your payment Enter payment amount SGD 97,393.59 97393.59 Sel…" at bounding box center [784, 243] width 1568 height 1214
type input "TP Payroll August 25"
click at [683, 489] on input "text" at bounding box center [784, 504] width 325 height 30
paste input "TP Payroll Augu"
click at [679, 577] on input "Promo or referral code (optional)" at bounding box center [784, 585] width 325 height 30
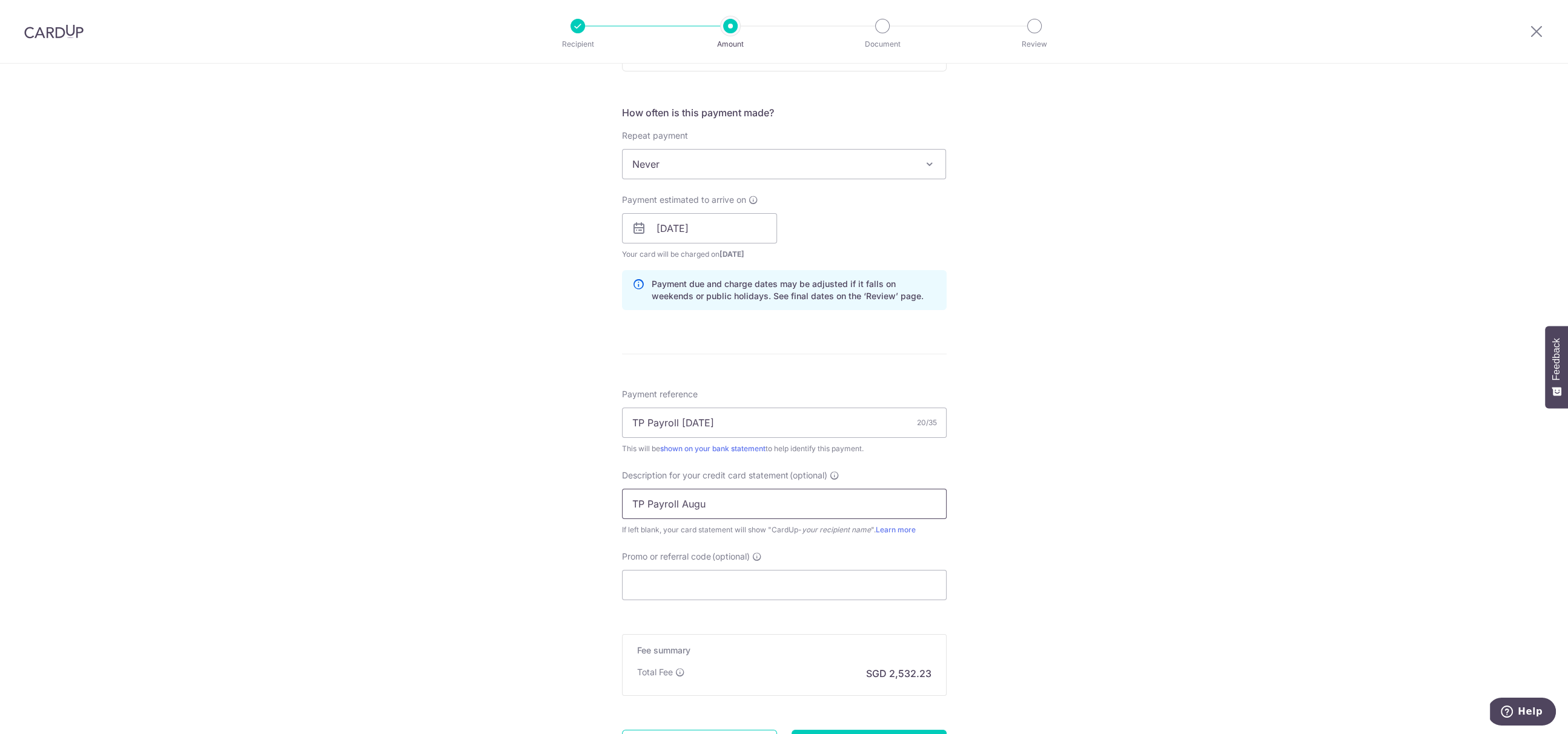
click at [728, 500] on input "TP Payroll Augu" at bounding box center [784, 504] width 325 height 30
type input "TP Payroll Aug"
click at [689, 580] on input "Promo or referral code (optional)" at bounding box center [784, 585] width 325 height 30
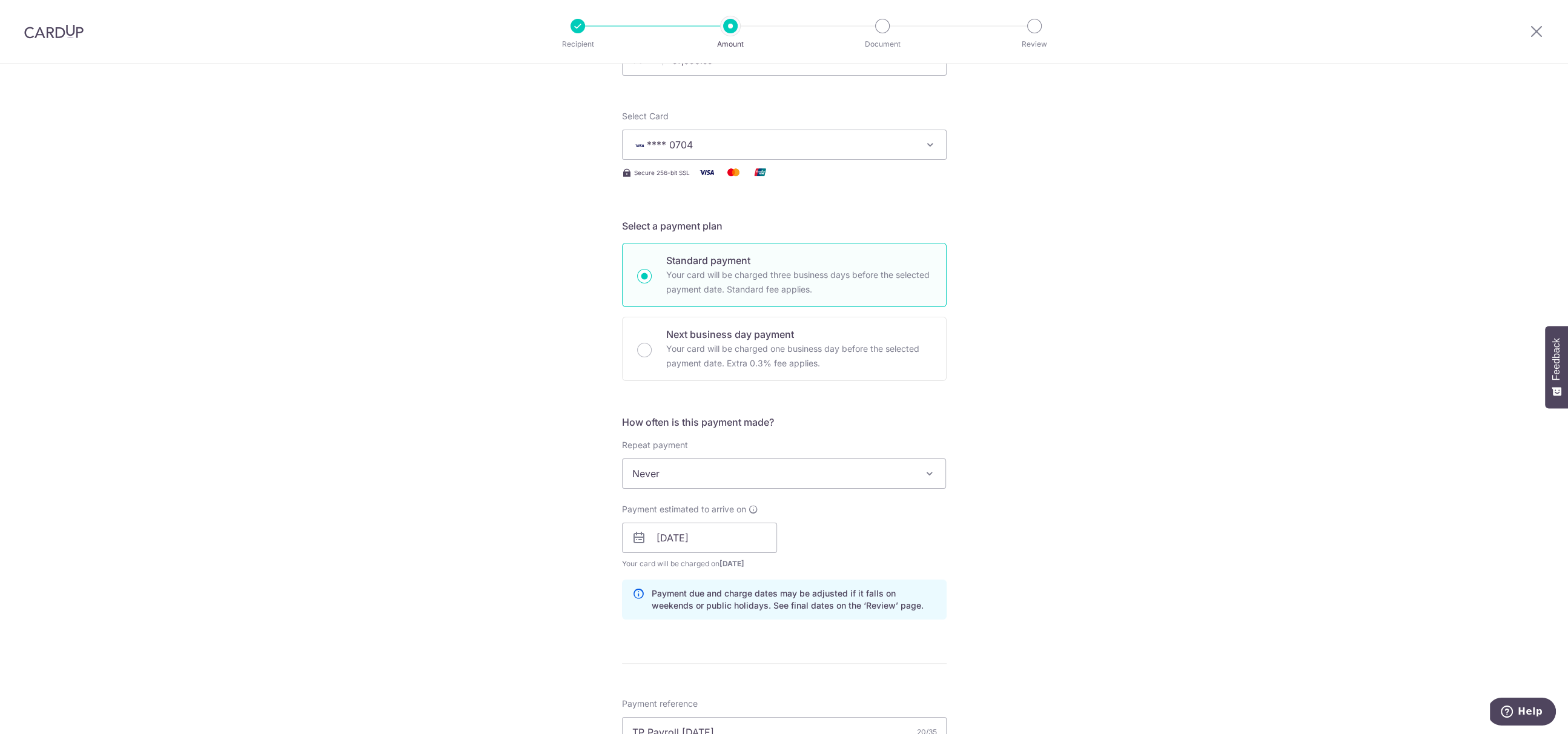
scroll to position [109, 0]
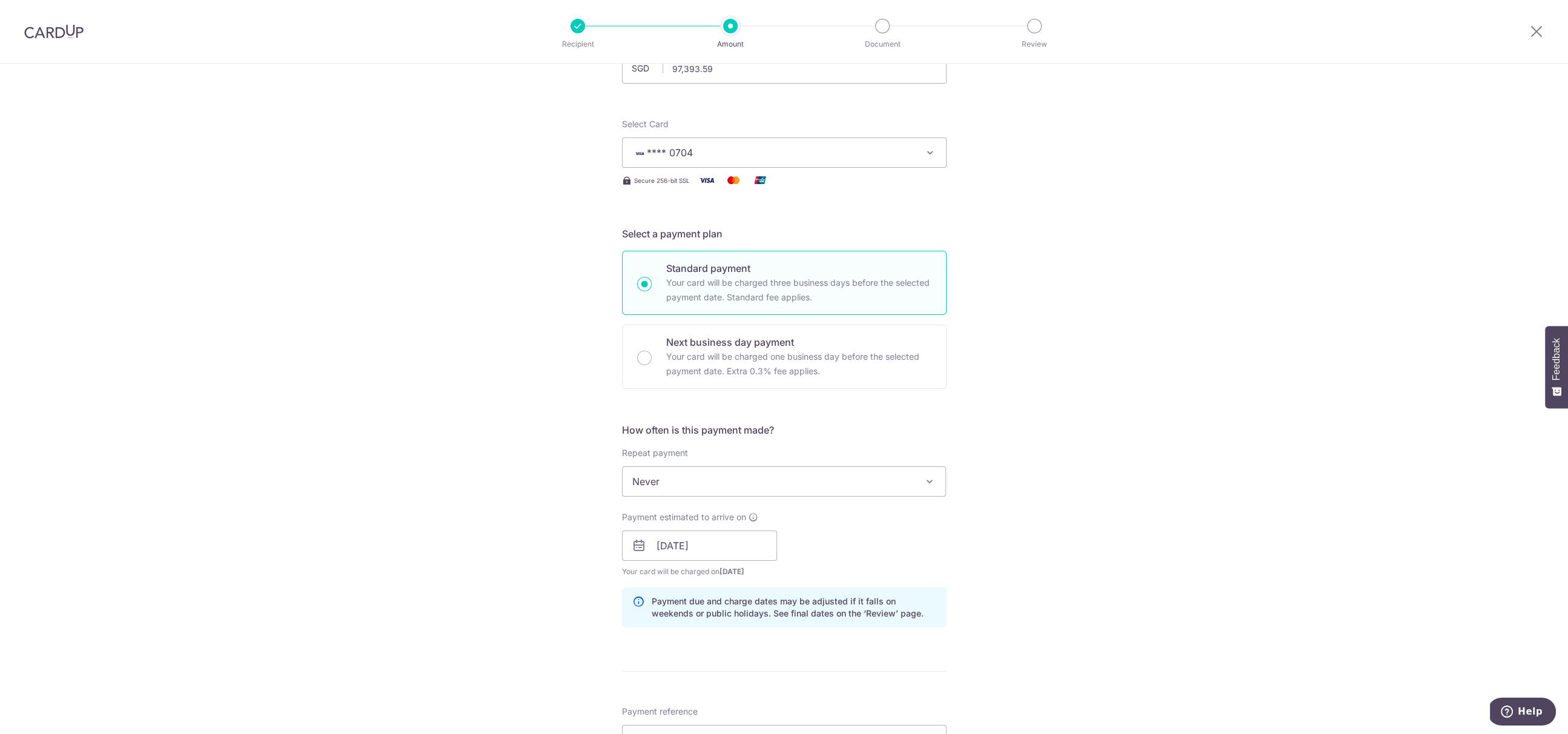
type input "TOOF162"
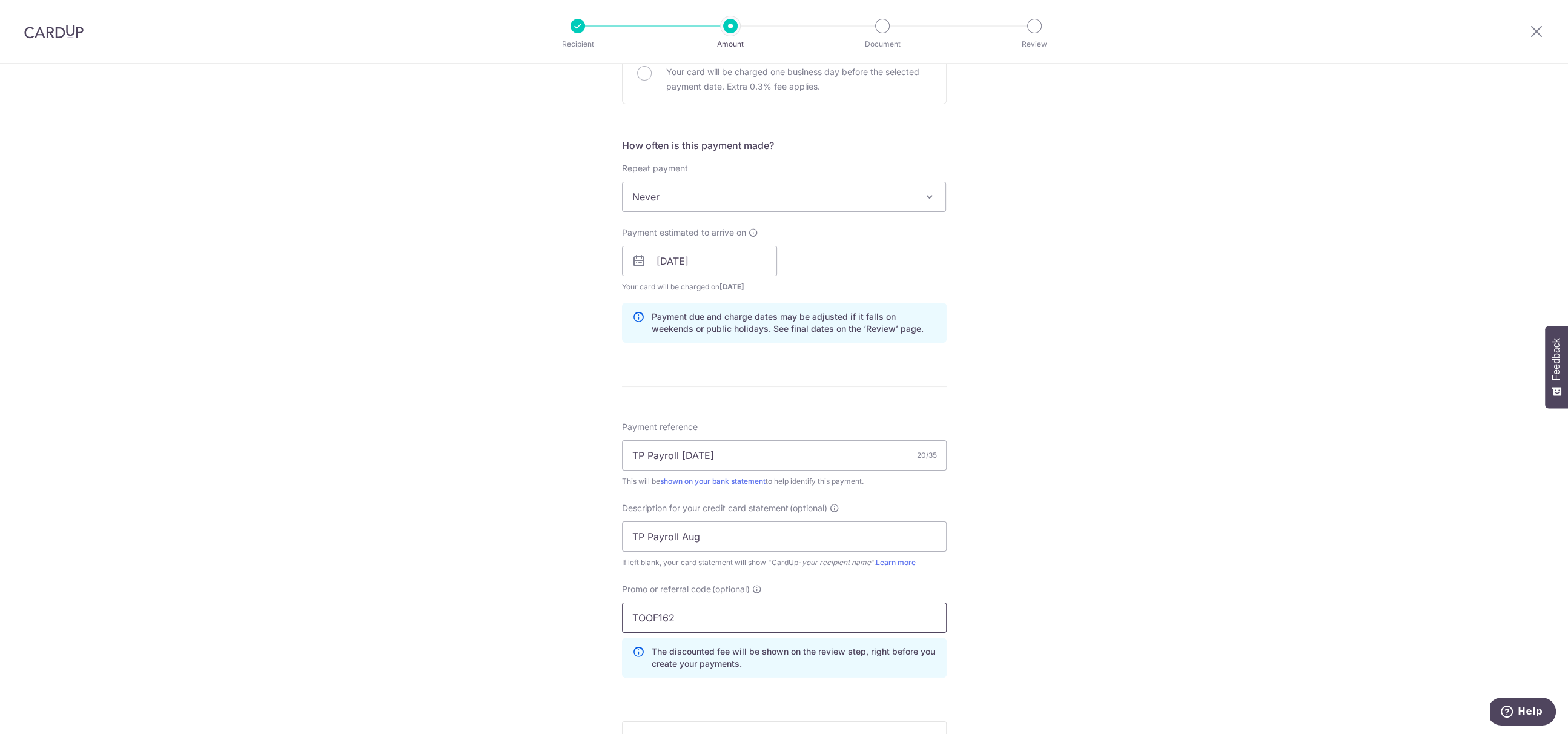
scroll to position [594, 0]
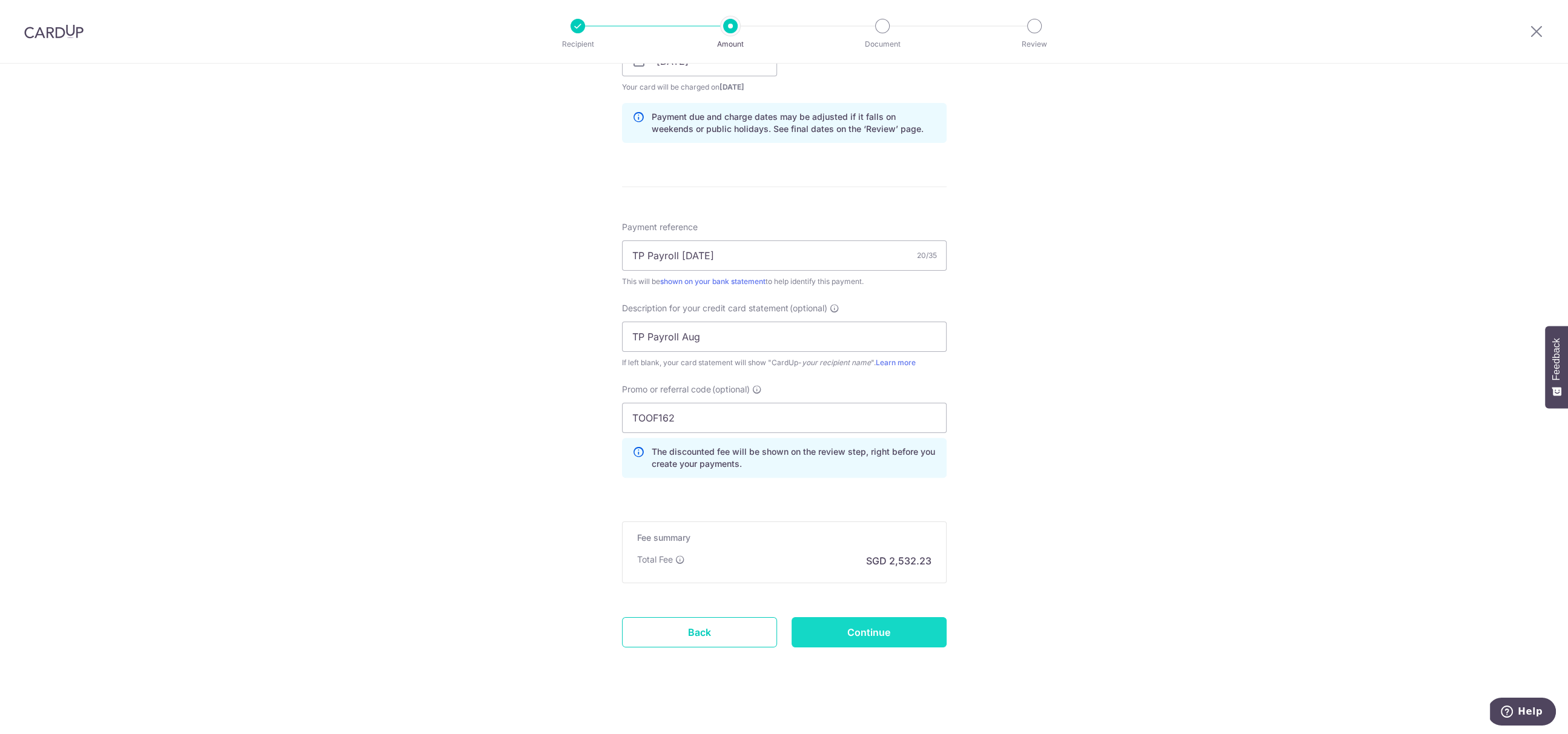
click at [918, 627] on input "Continue" at bounding box center [869, 632] width 155 height 30
type input "Create Schedule"
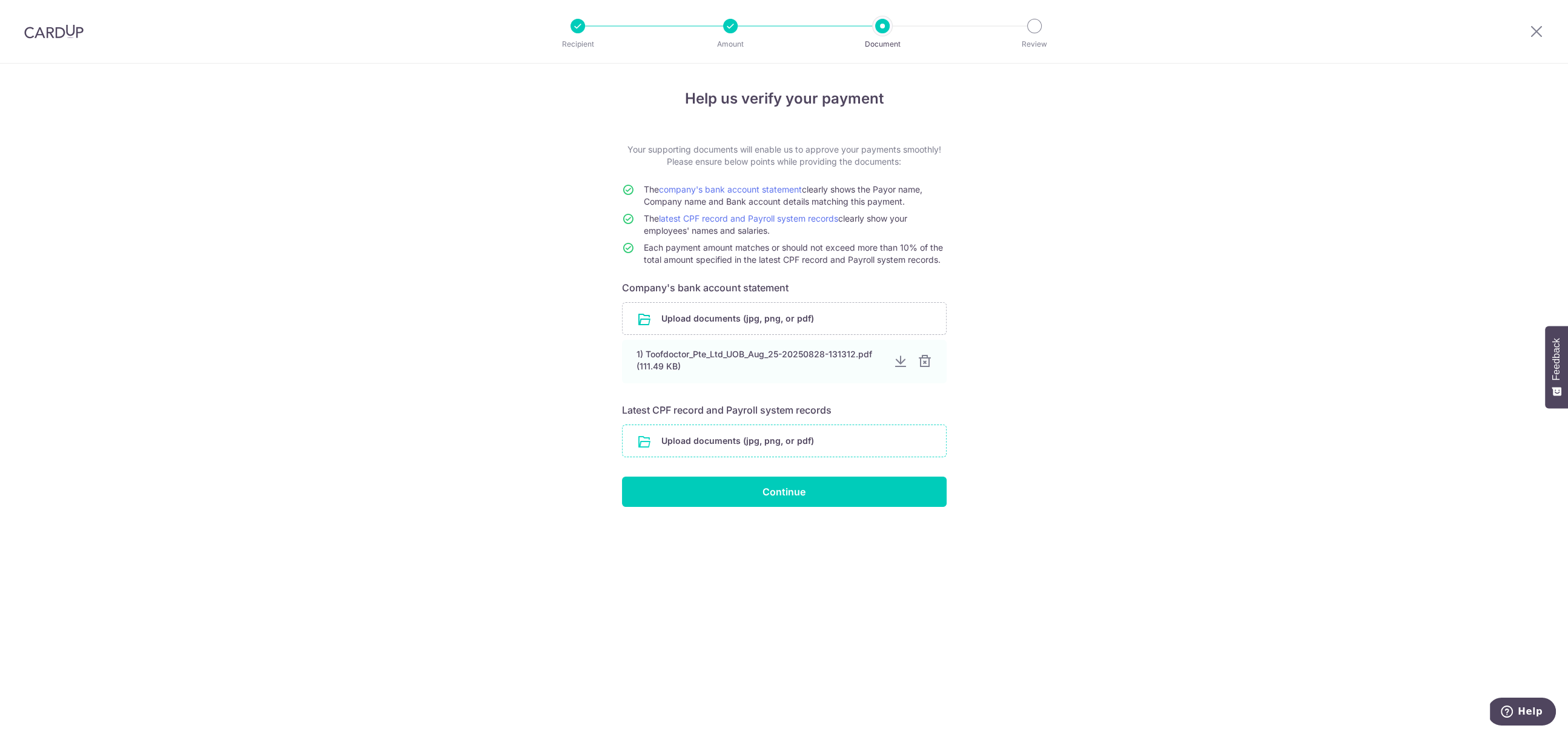
click at [768, 437] on input "file" at bounding box center [784, 441] width 324 height 32
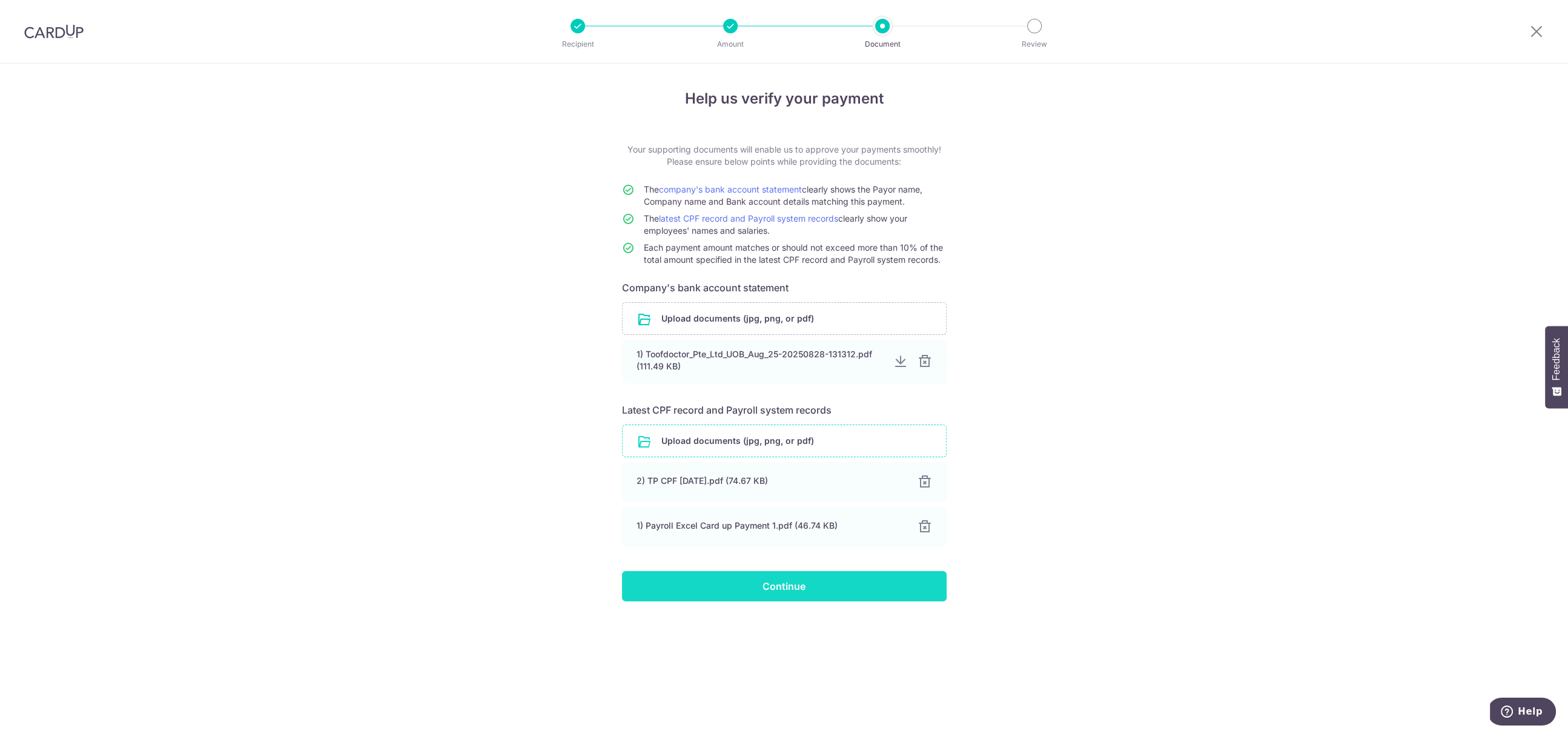
click at [865, 580] on input "Continue" at bounding box center [784, 586] width 325 height 30
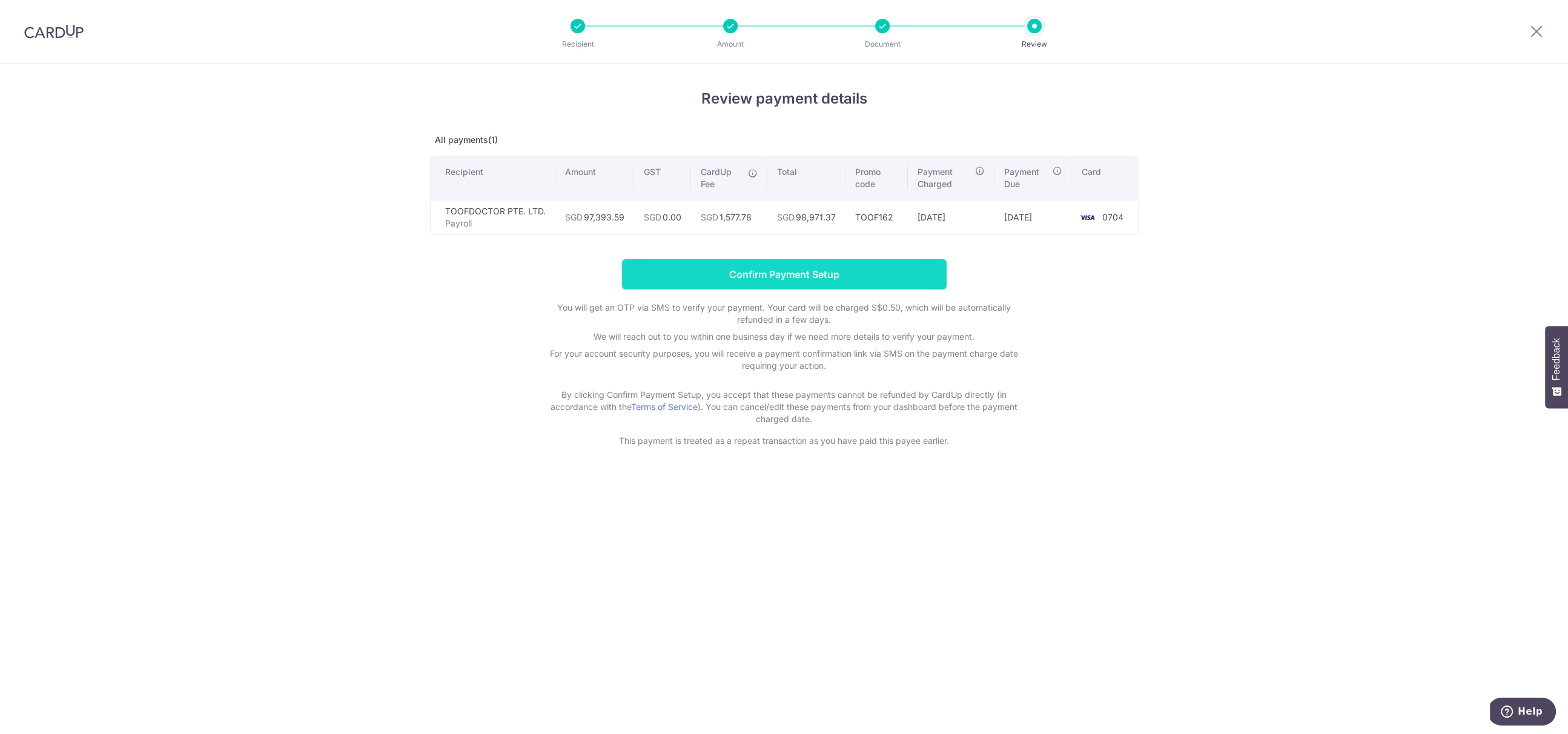
click at [826, 274] on input "Confirm Payment Setup" at bounding box center [784, 274] width 325 height 30
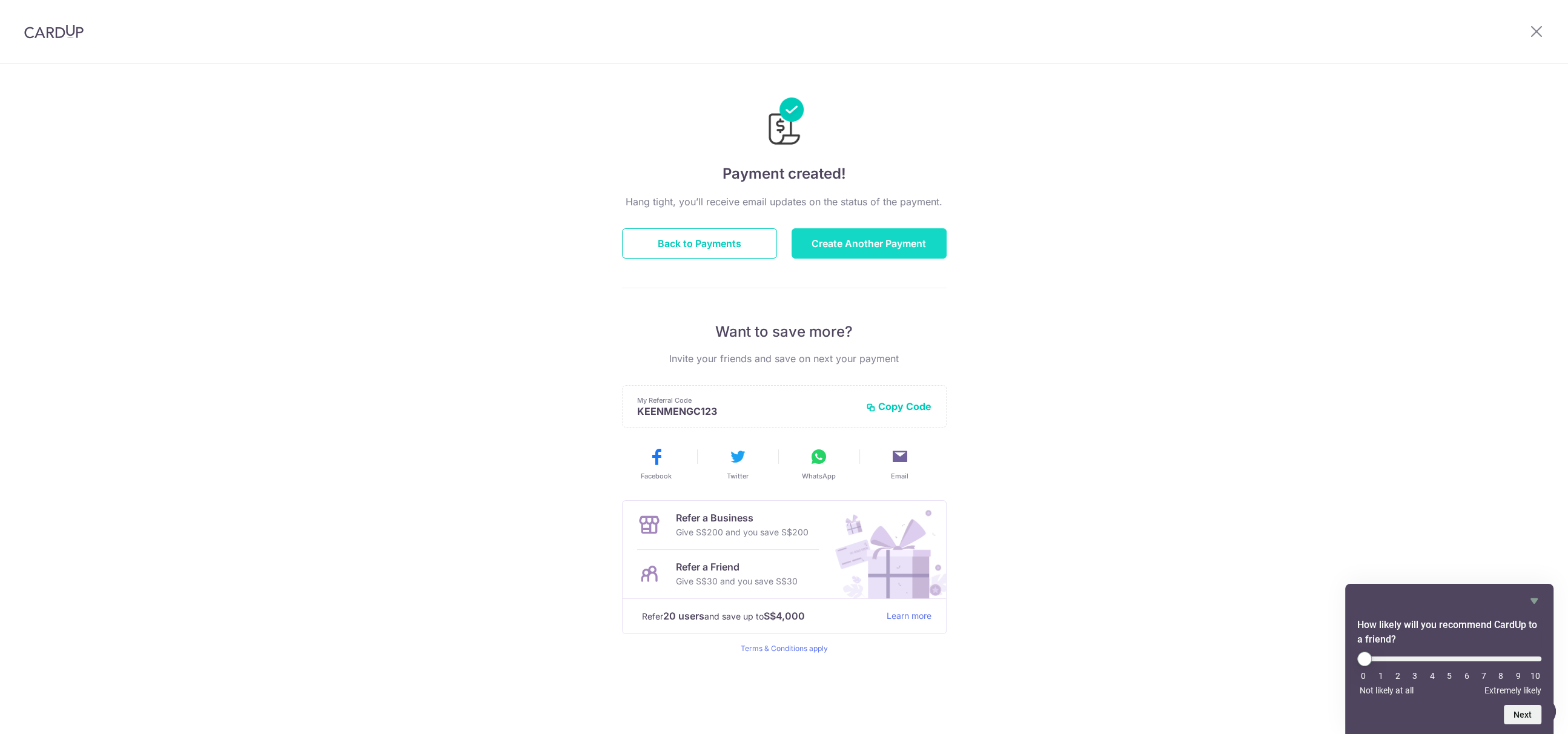
click at [882, 246] on button "Create Another Payment" at bounding box center [869, 243] width 155 height 30
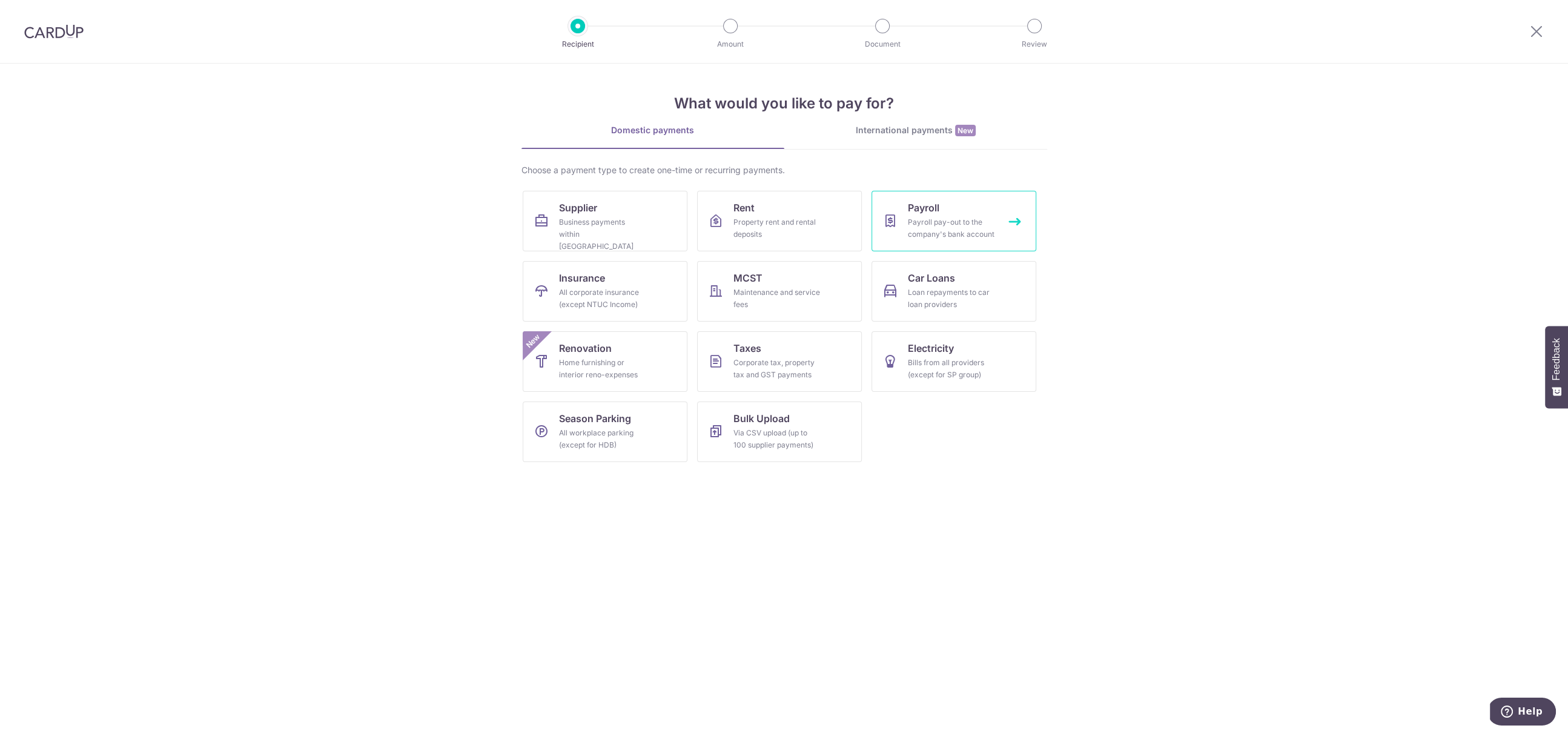
click at [934, 204] on span "Payroll" at bounding box center [924, 207] width 32 height 14
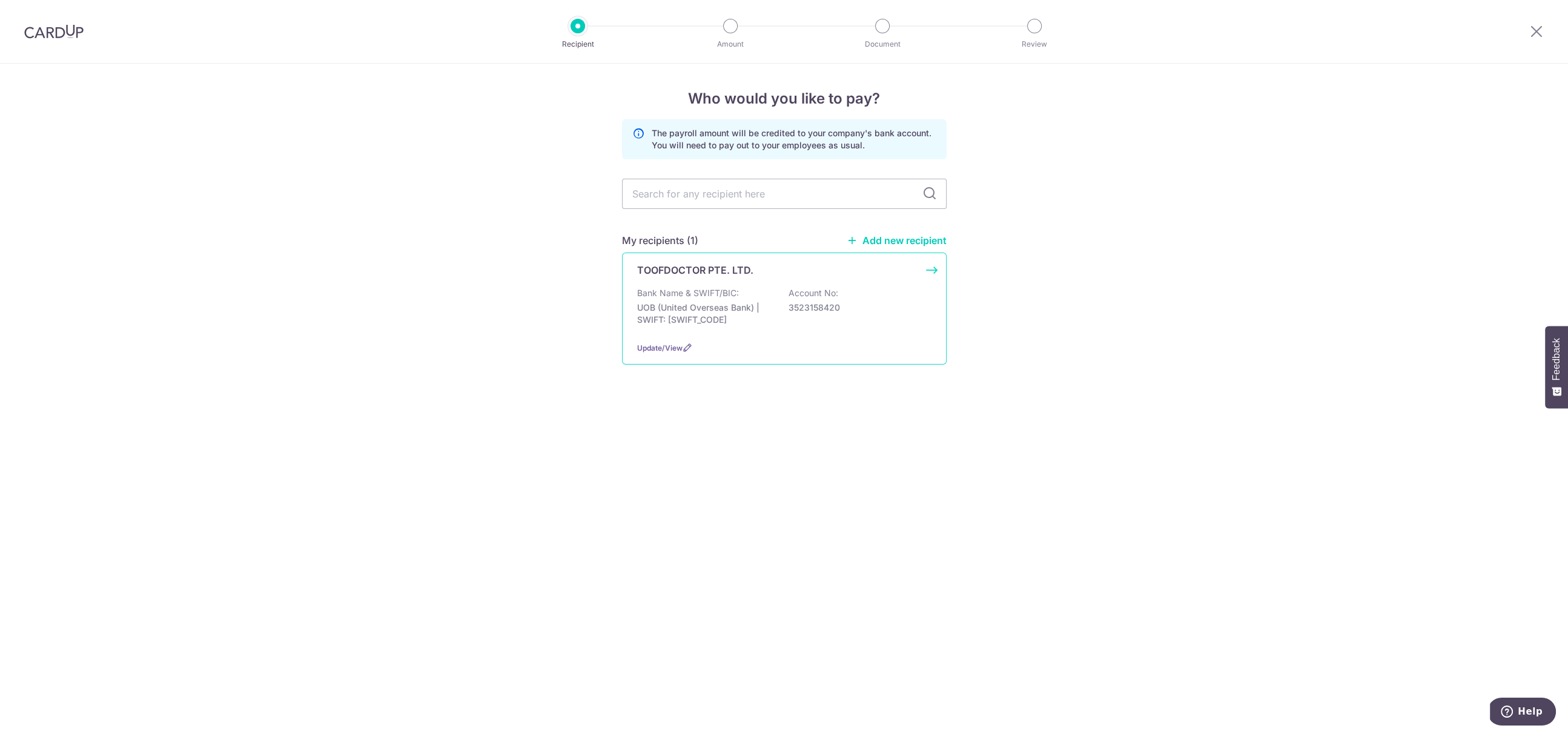
click at [711, 304] on p "UOB (United Overseas Bank) | SWIFT: [SWIFT_CODE]" at bounding box center [705, 313] width 136 height 24
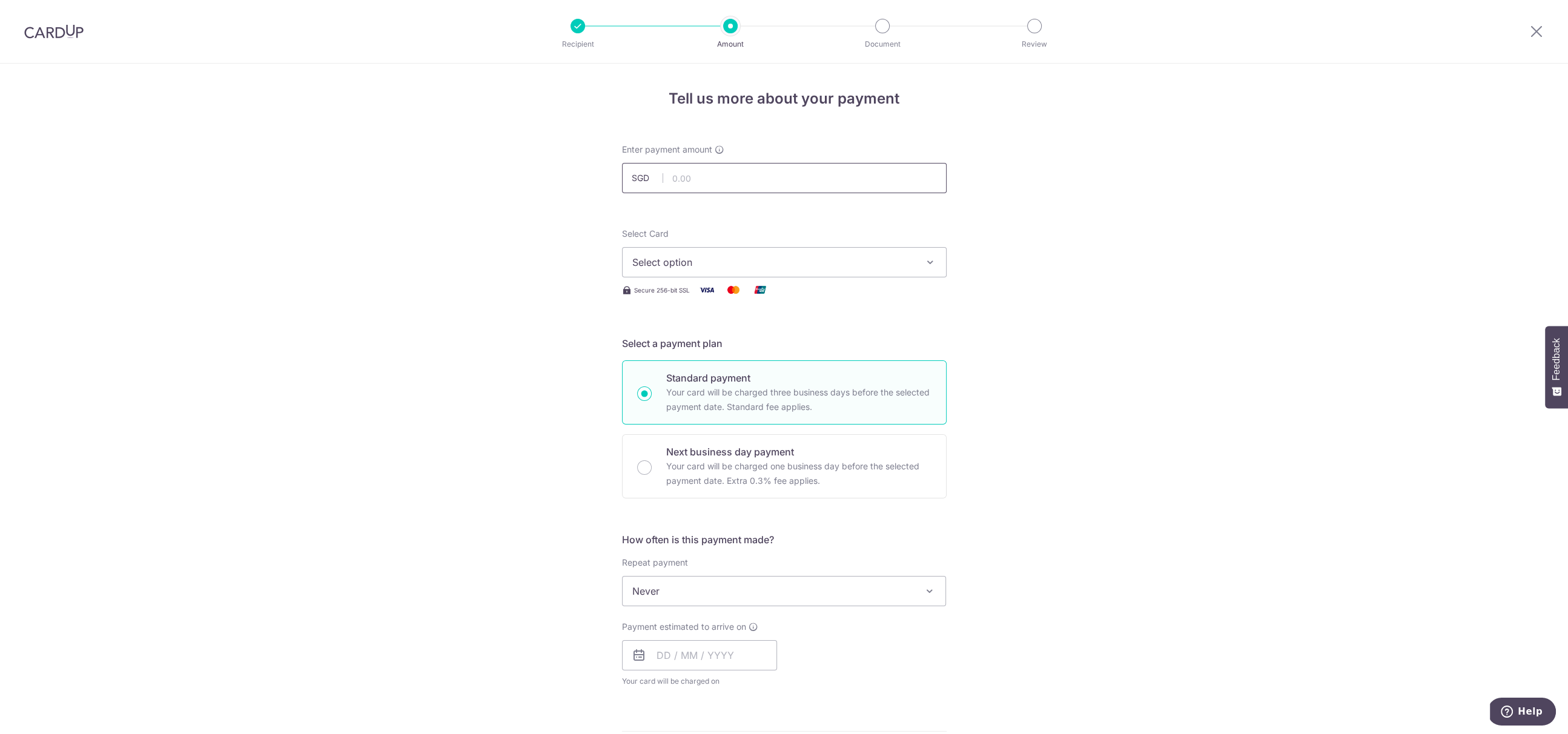
click at [729, 175] on input "text" at bounding box center [784, 178] width 325 height 30
type input "88,841.61"
click at [1069, 205] on div "Tell us more about your payment Enter payment amount SGD 88,841.61 88841.61 Sel…" at bounding box center [784, 646] width 1568 height 1165
click at [821, 267] on span "Select option" at bounding box center [774, 262] width 282 height 14
click at [754, 337] on link "**** 0704" at bounding box center [784, 348] width 324 height 29
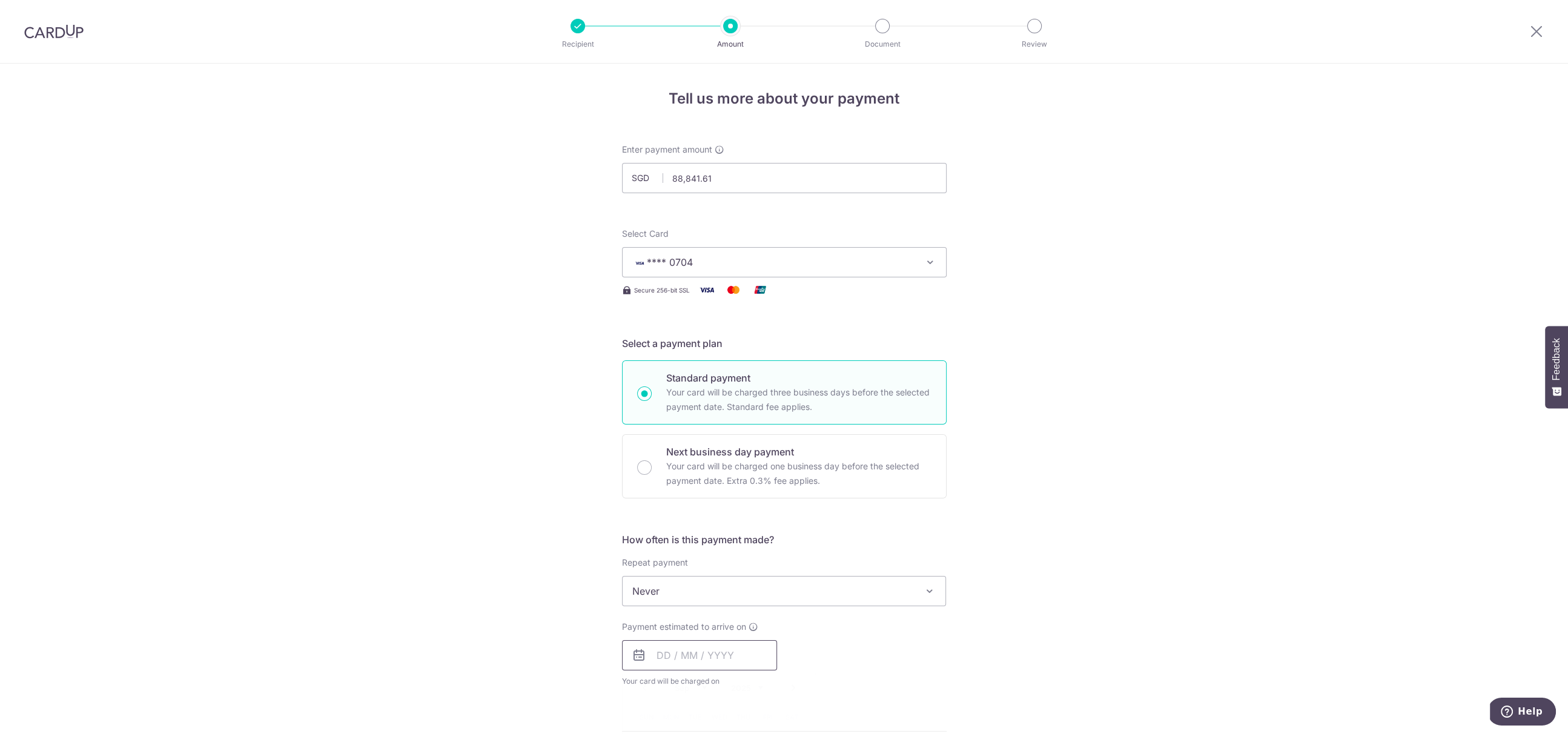
click at [715, 647] on input "text" at bounding box center [700, 655] width 155 height 30
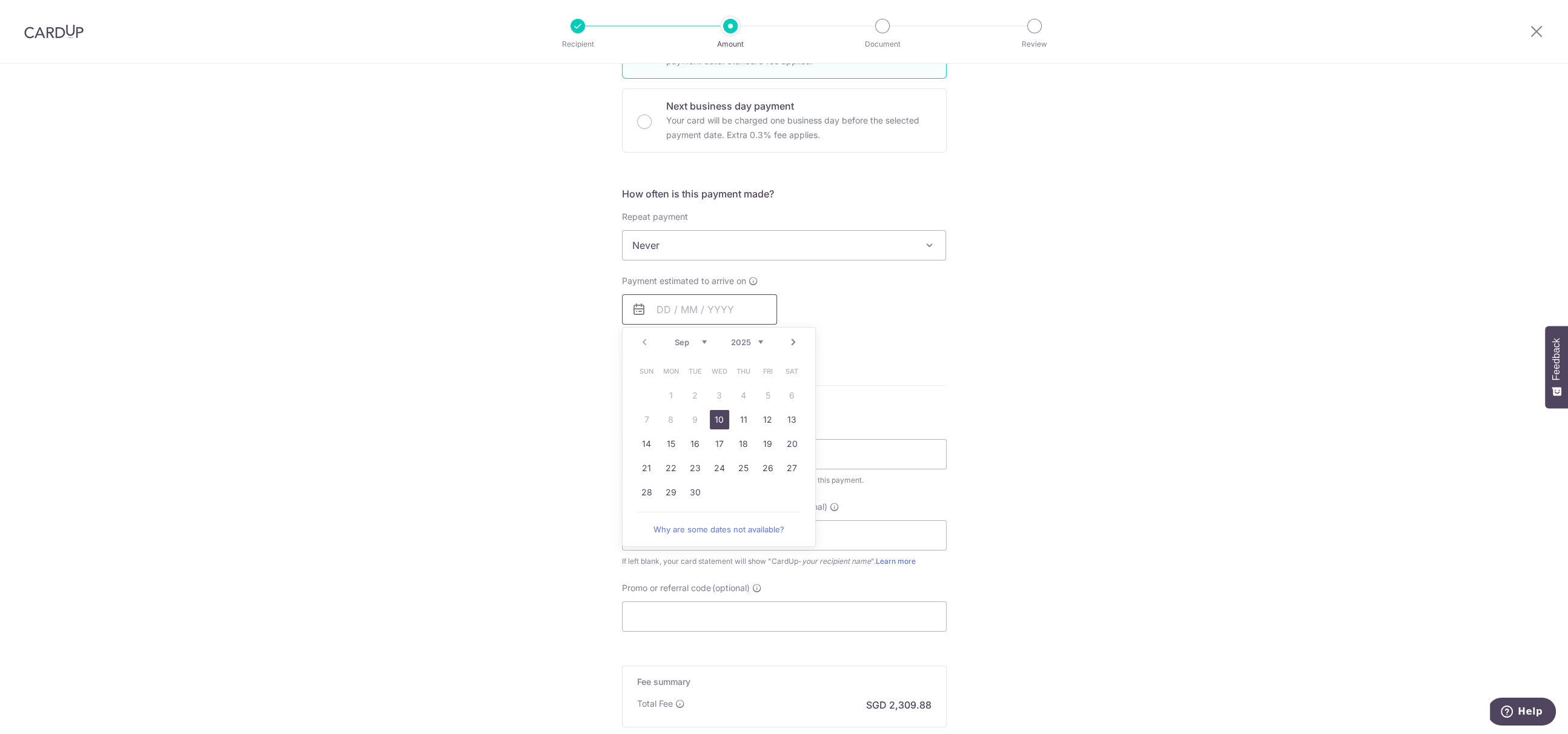
scroll to position [356, 0]
click at [725, 410] on link "10" at bounding box center [719, 409] width 19 height 19
type input "[DATE]"
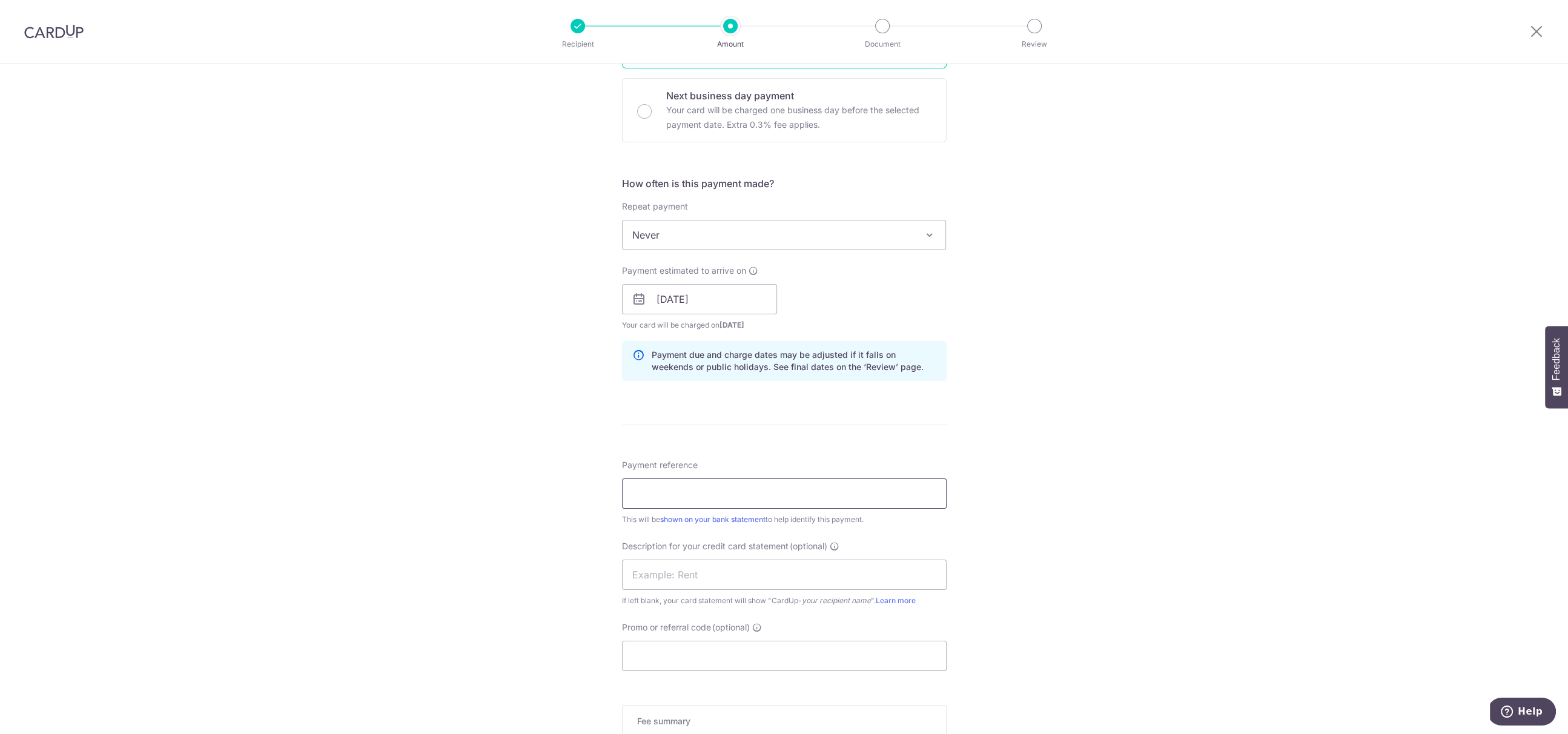
click at [766, 489] on input "Payment reference" at bounding box center [784, 493] width 325 height 30
click at [691, 491] on input "TP Payroll May 25" at bounding box center [784, 493] width 325 height 30
click at [767, 493] on input "TP Payroll Aug 25" at bounding box center [784, 493] width 325 height 30
click at [681, 493] on input "TP Payroll Aug 25" at bounding box center [784, 493] width 325 height 30
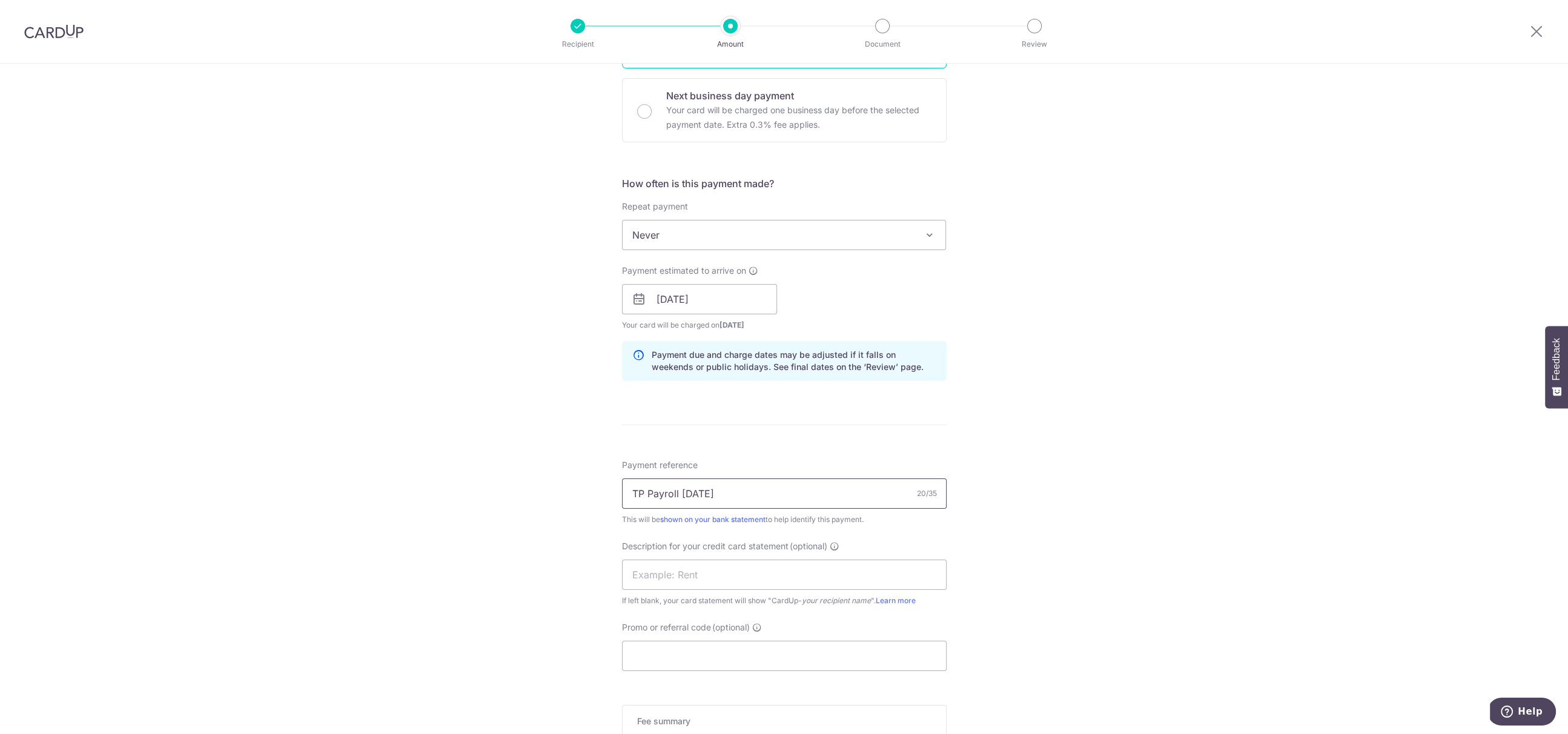
drag, startPoint x: 698, startPoint y: 490, endPoint x: 591, endPoint y: 485, distance: 107.1
click at [591, 485] on div "Tell us more about your payment Enter payment amount SGD 88,841.61 88841.61 Sel…" at bounding box center [784, 314] width 1568 height 1214
type input "TP Payroll 2 Aug 25"
click at [716, 569] on input "text" at bounding box center [784, 574] width 325 height 30
paste input "TP Payroll 2 Au"
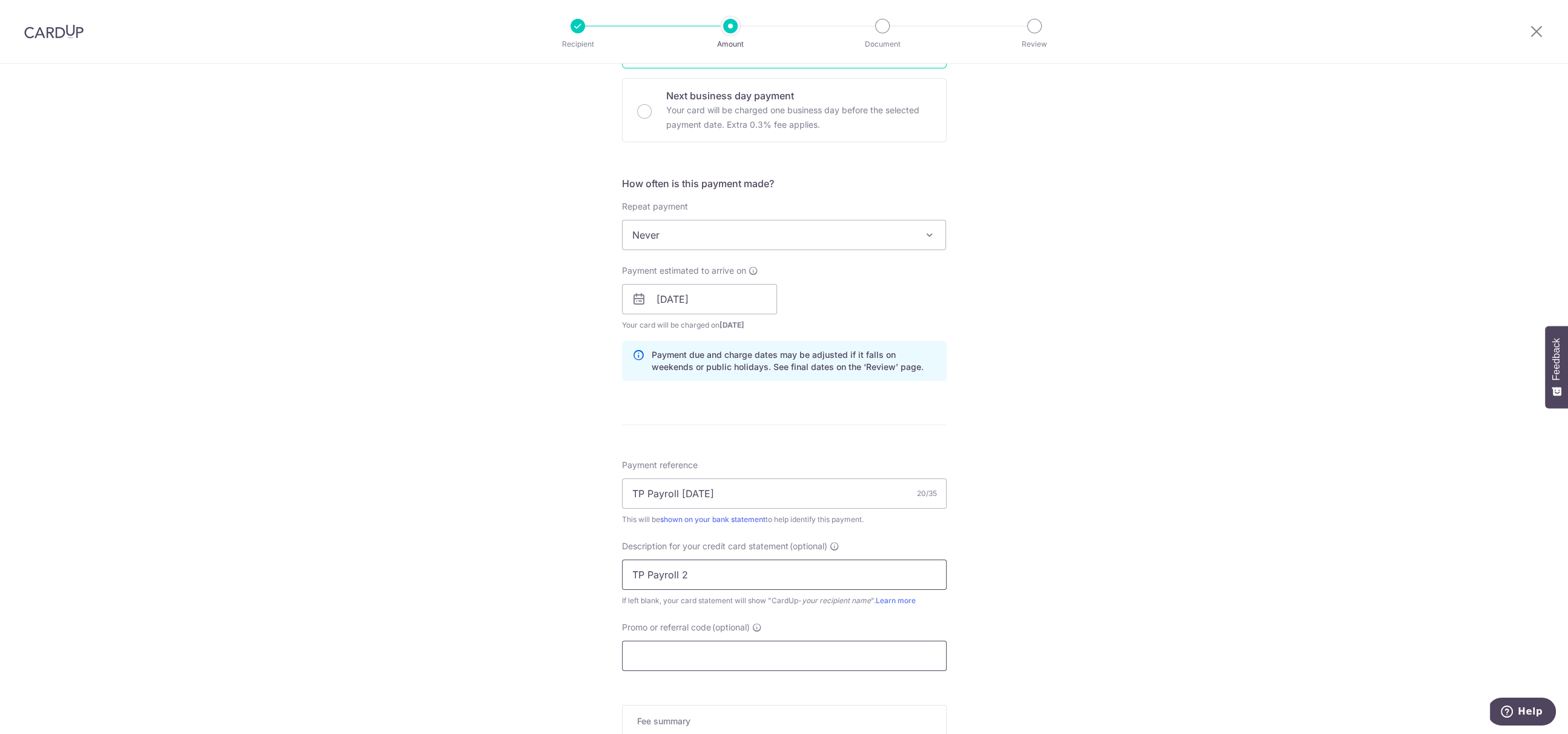
scroll to position [379, 0]
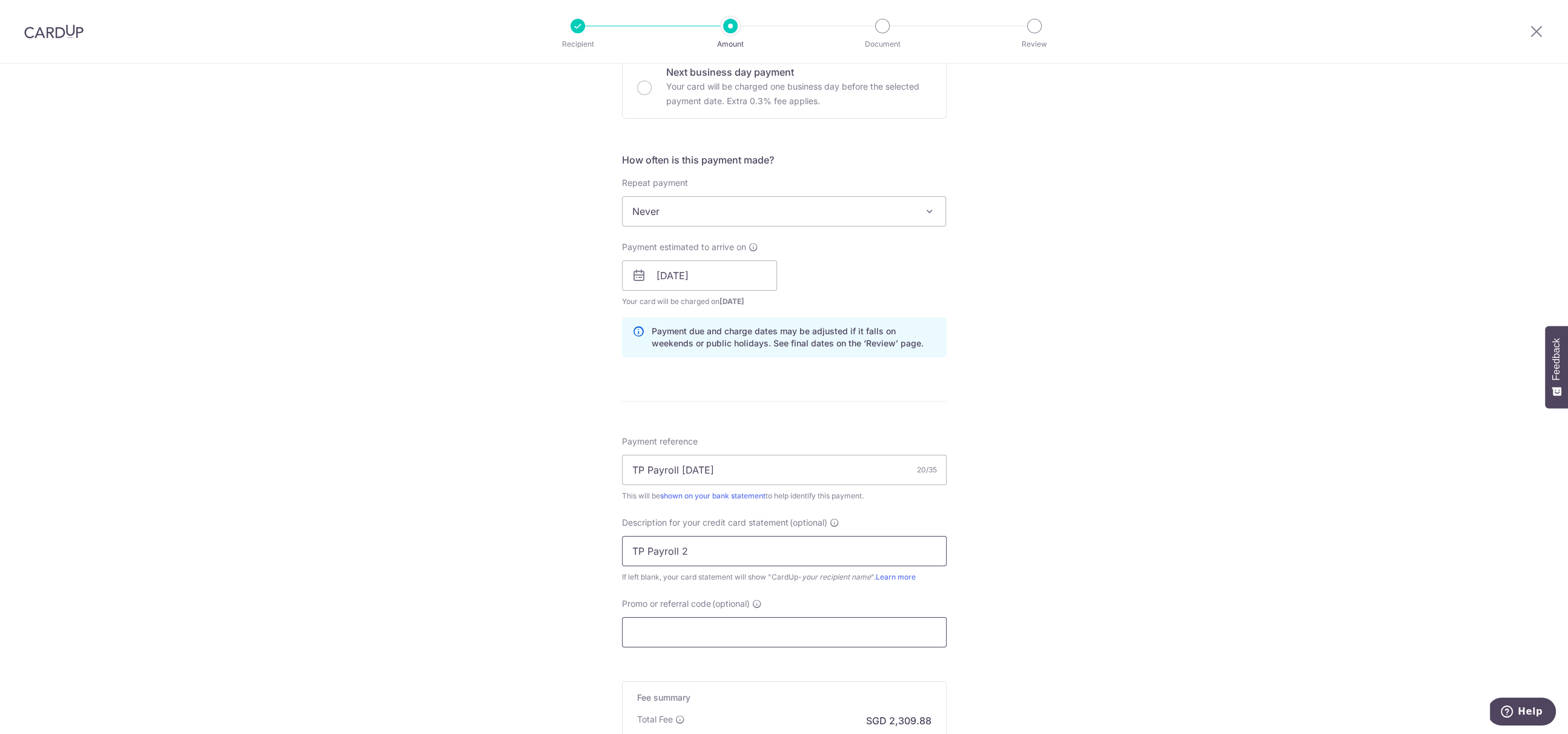
type input "TP Payroll 2"
click at [856, 630] on input "Promo or referral code (optional)" at bounding box center [784, 632] width 325 height 30
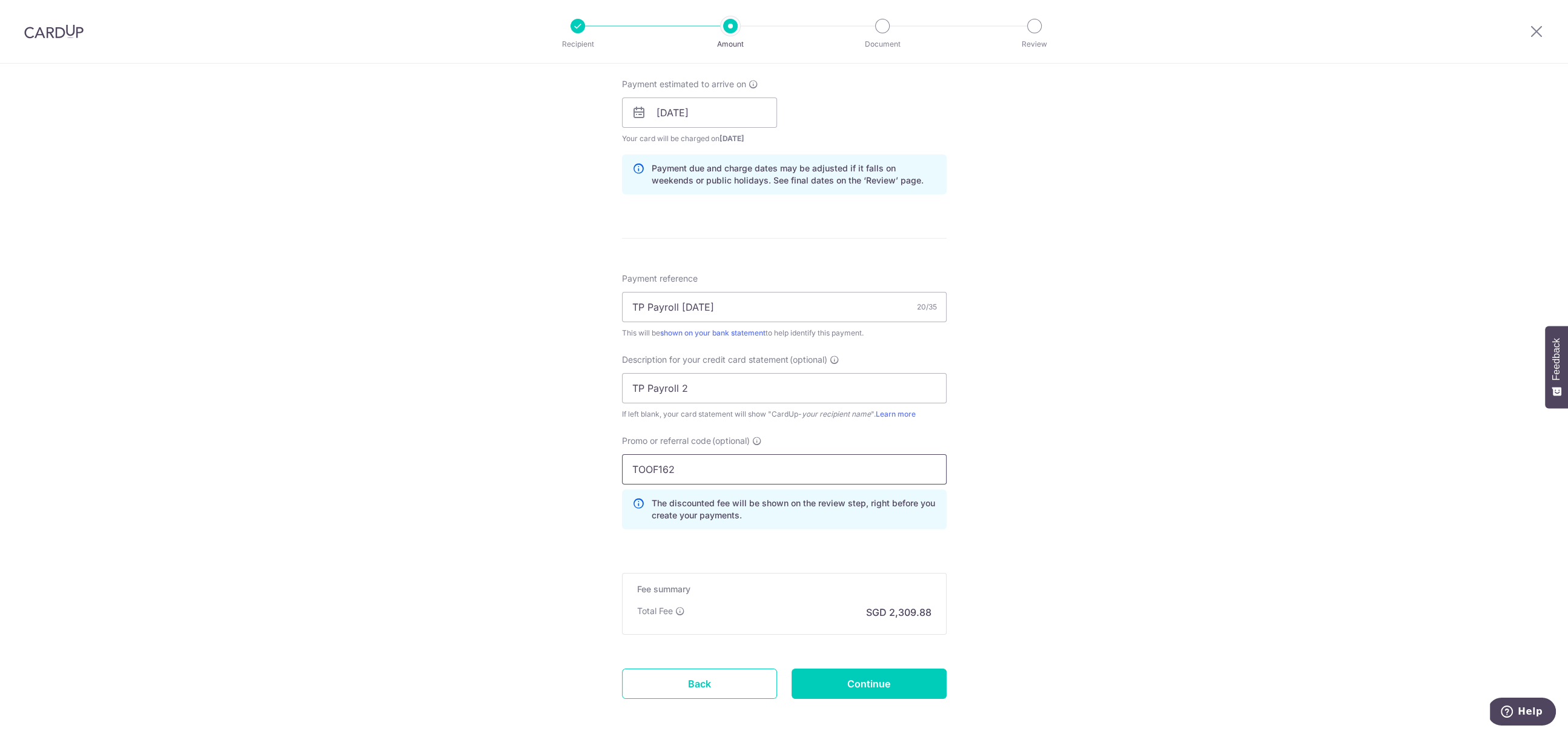
scroll to position [594, 0]
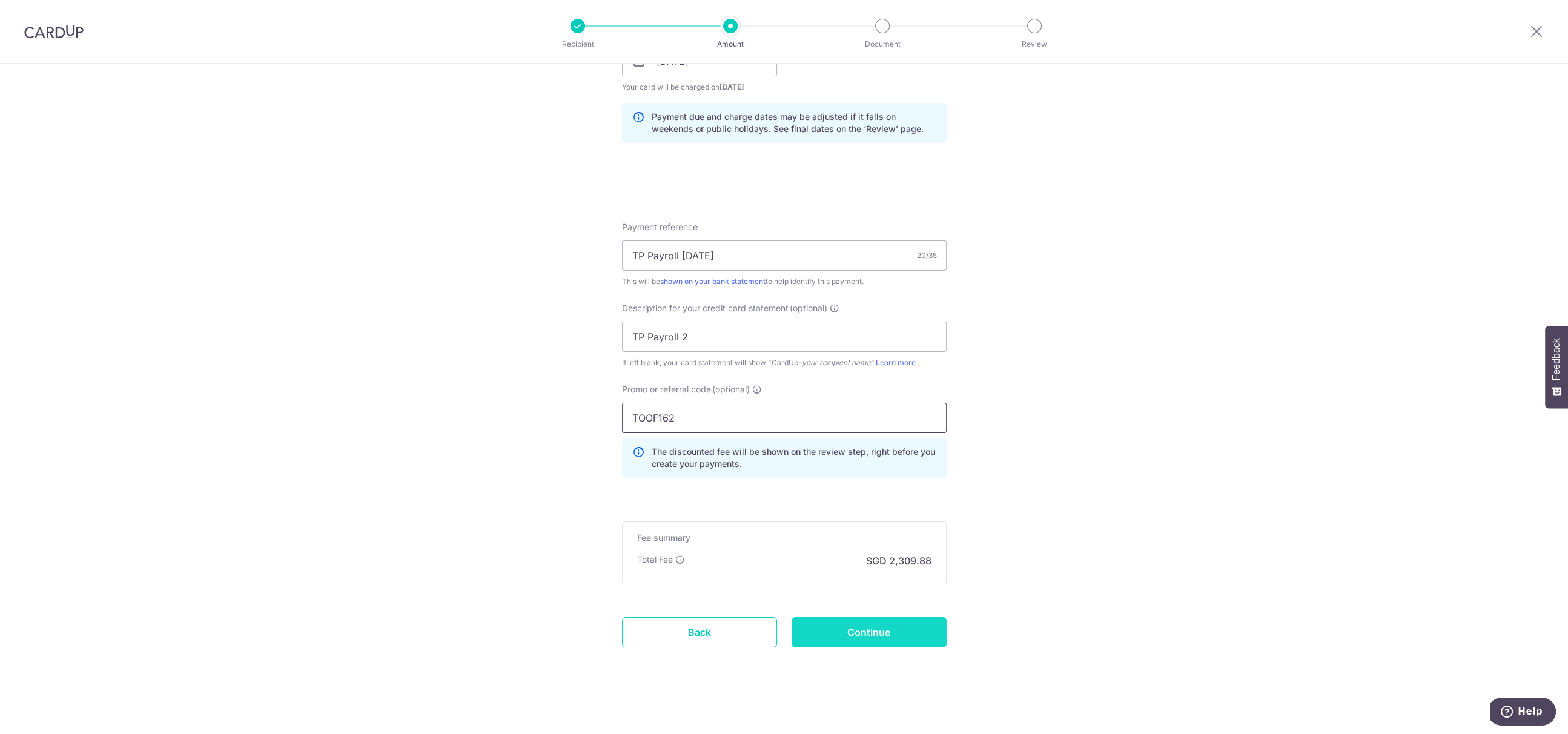
type input "TOOF162"
click at [909, 625] on input "Continue" at bounding box center [869, 632] width 155 height 30
type input "Create Schedule"
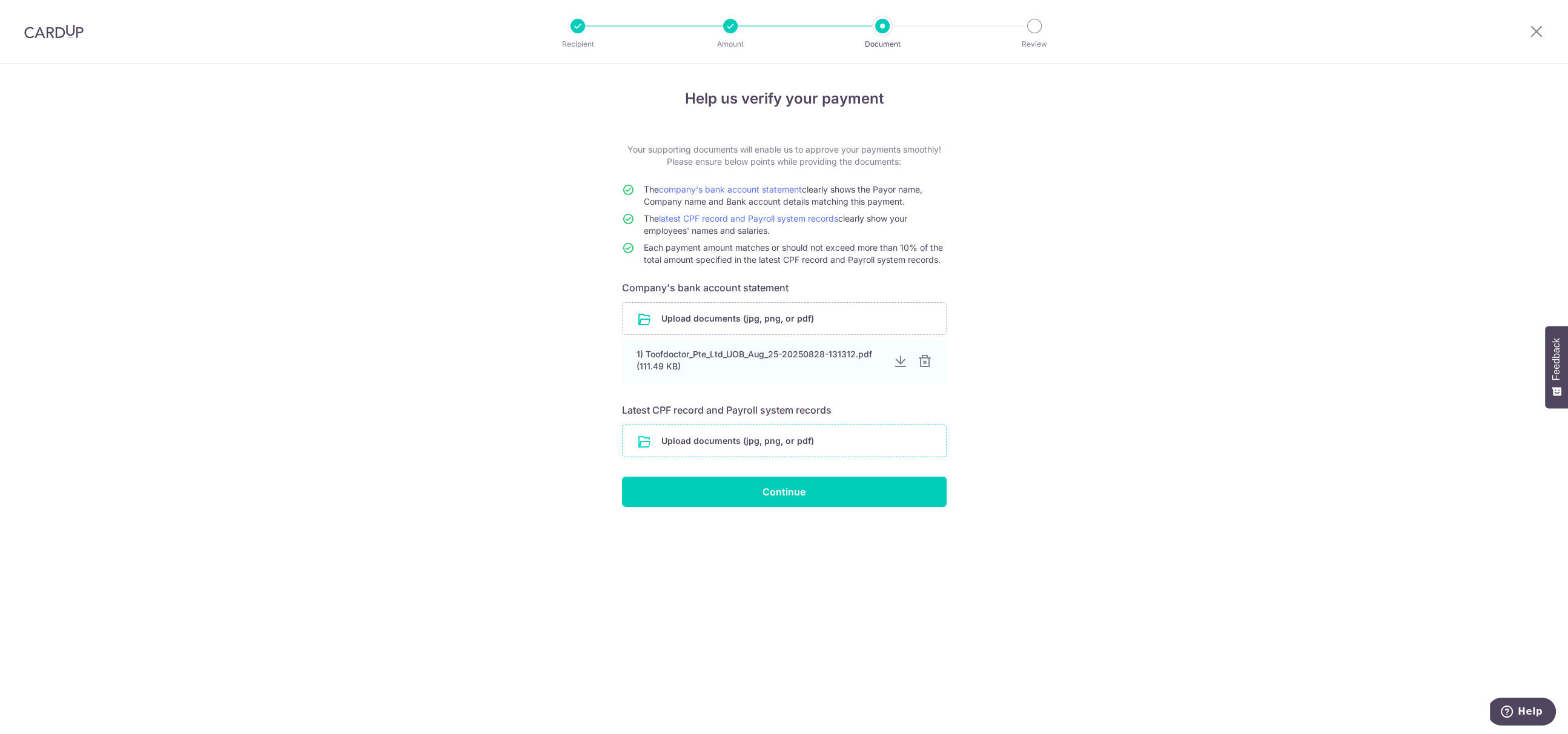
click at [778, 434] on input "file" at bounding box center [784, 441] width 324 height 32
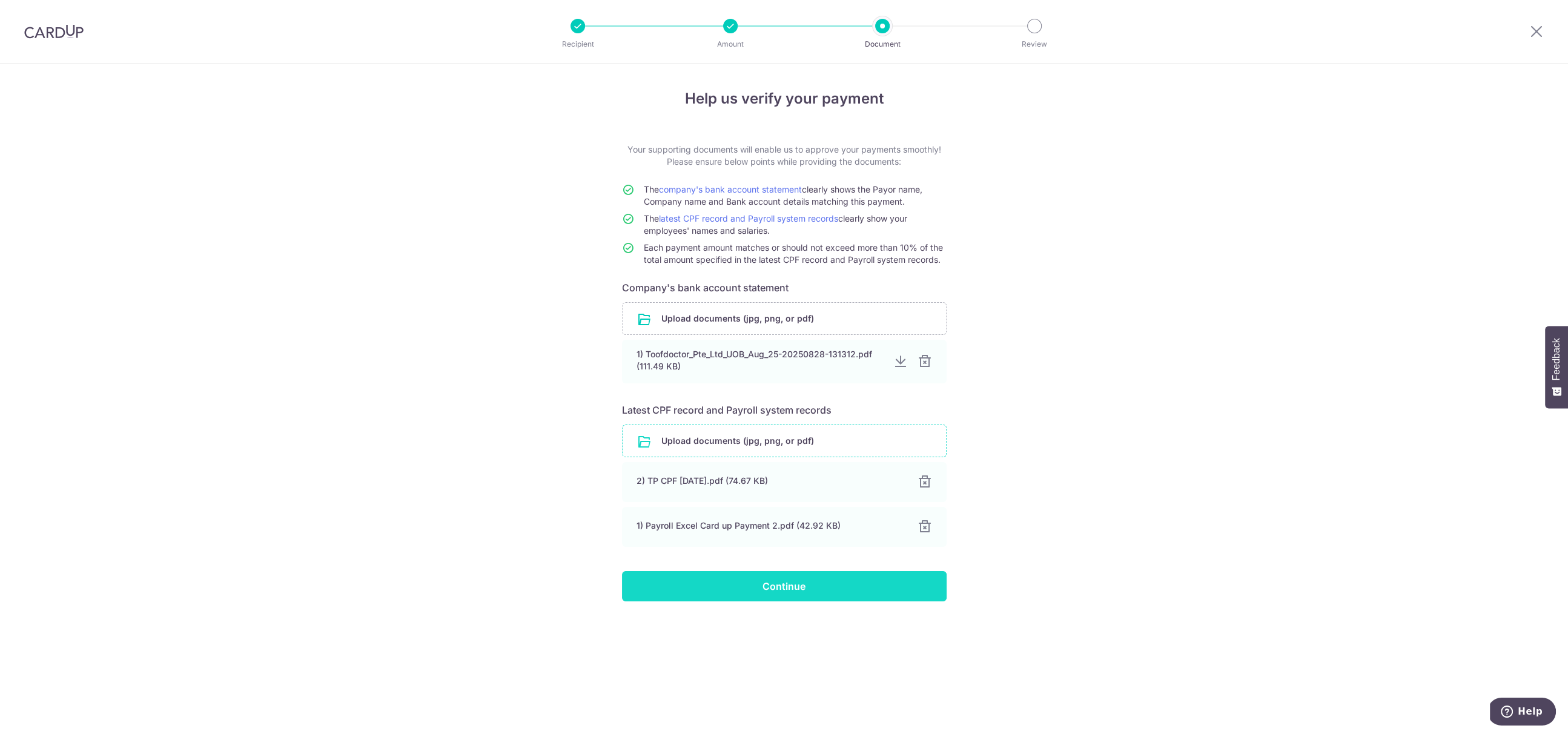
click at [882, 587] on input "Continue" at bounding box center [784, 586] width 325 height 30
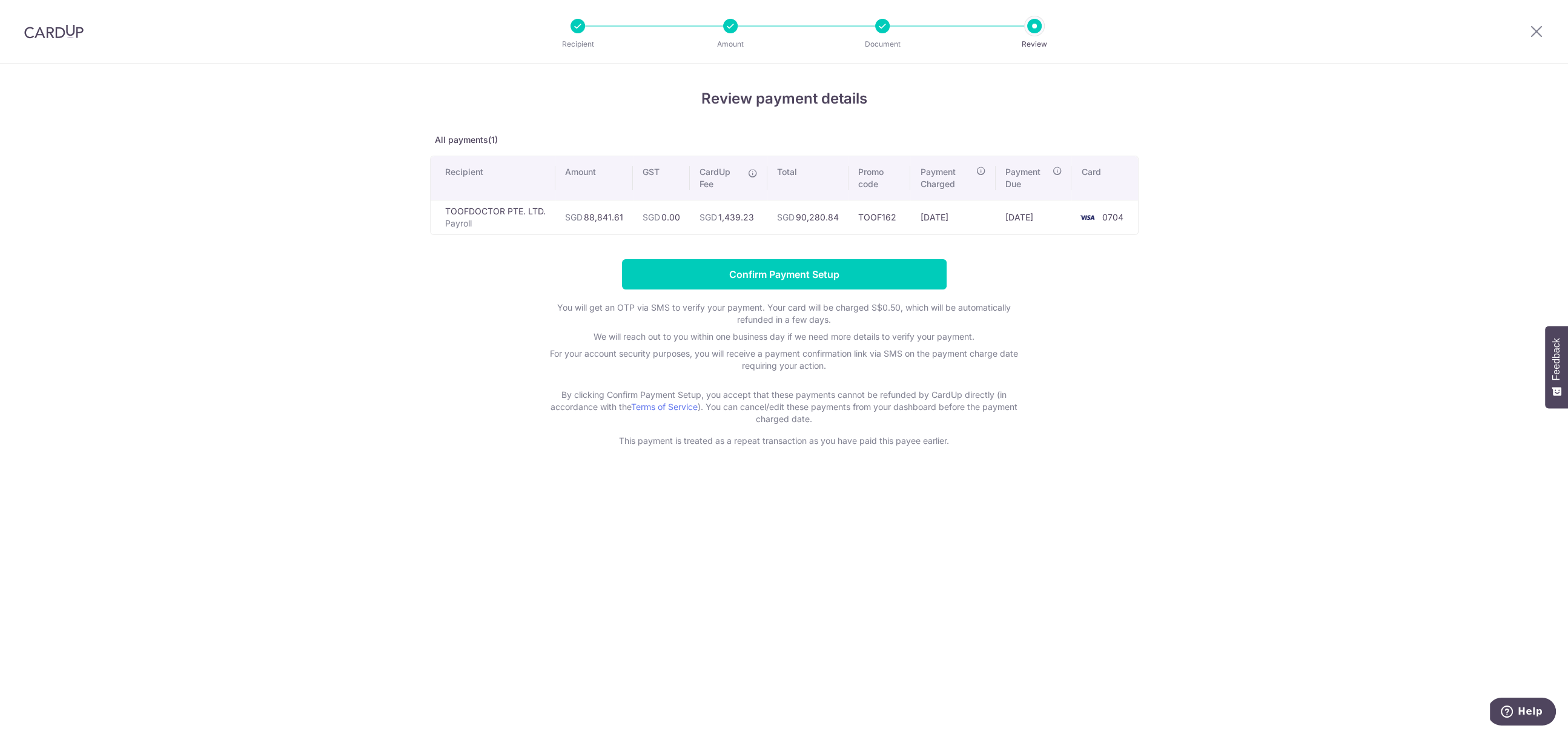
click at [1369, 266] on div "Review payment details All payments(1) Recipient Amount GST CardUp Fee Total Pr…" at bounding box center [784, 399] width 1568 height 670
click at [1098, 96] on h4 "Review payment details" at bounding box center [784, 99] width 709 height 22
click at [1156, 444] on div "Review payment details All payments(1) Recipient Amount GST CardUp Fee Total Pr…" at bounding box center [784, 399] width 1568 height 670
click at [107, 29] on div at bounding box center [54, 31] width 108 height 63
